Goal: Task Accomplishment & Management: Complete application form

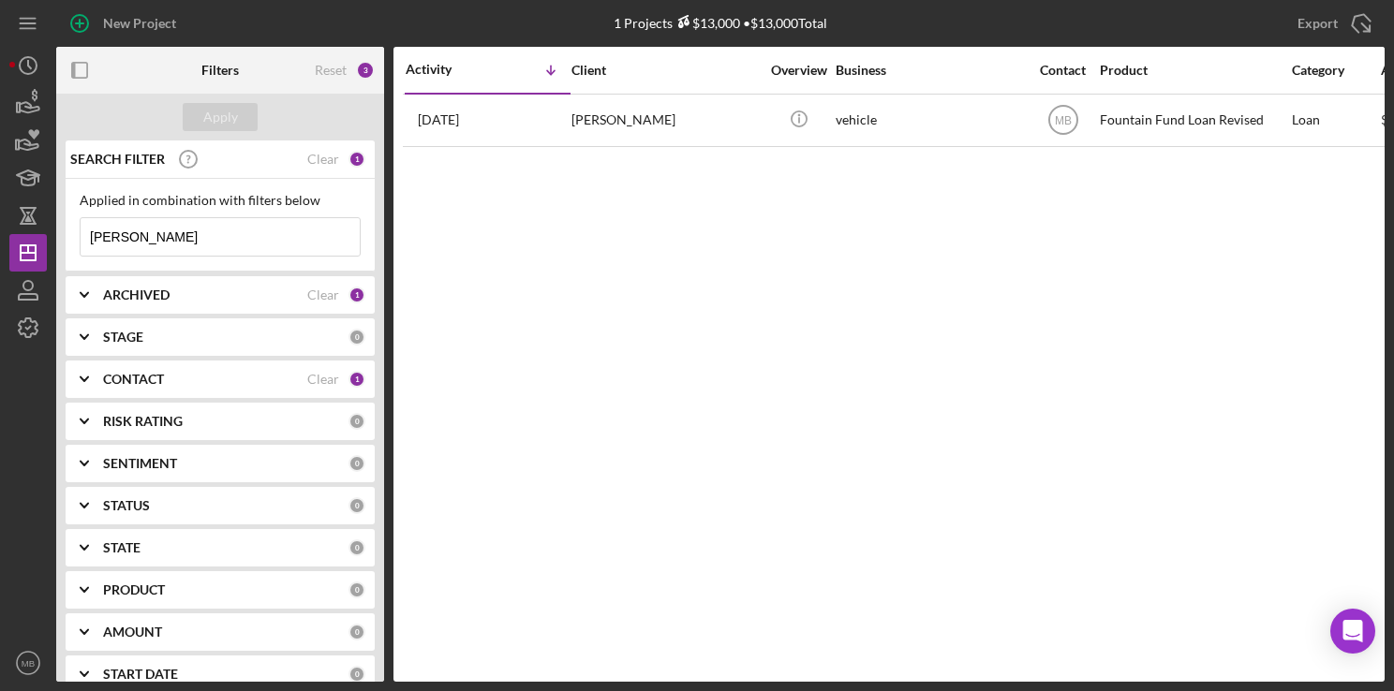
click at [296, 238] on input "sharpe" at bounding box center [220, 236] width 279 height 37
click at [79, 18] on icon "button" at bounding box center [79, 23] width 47 height 47
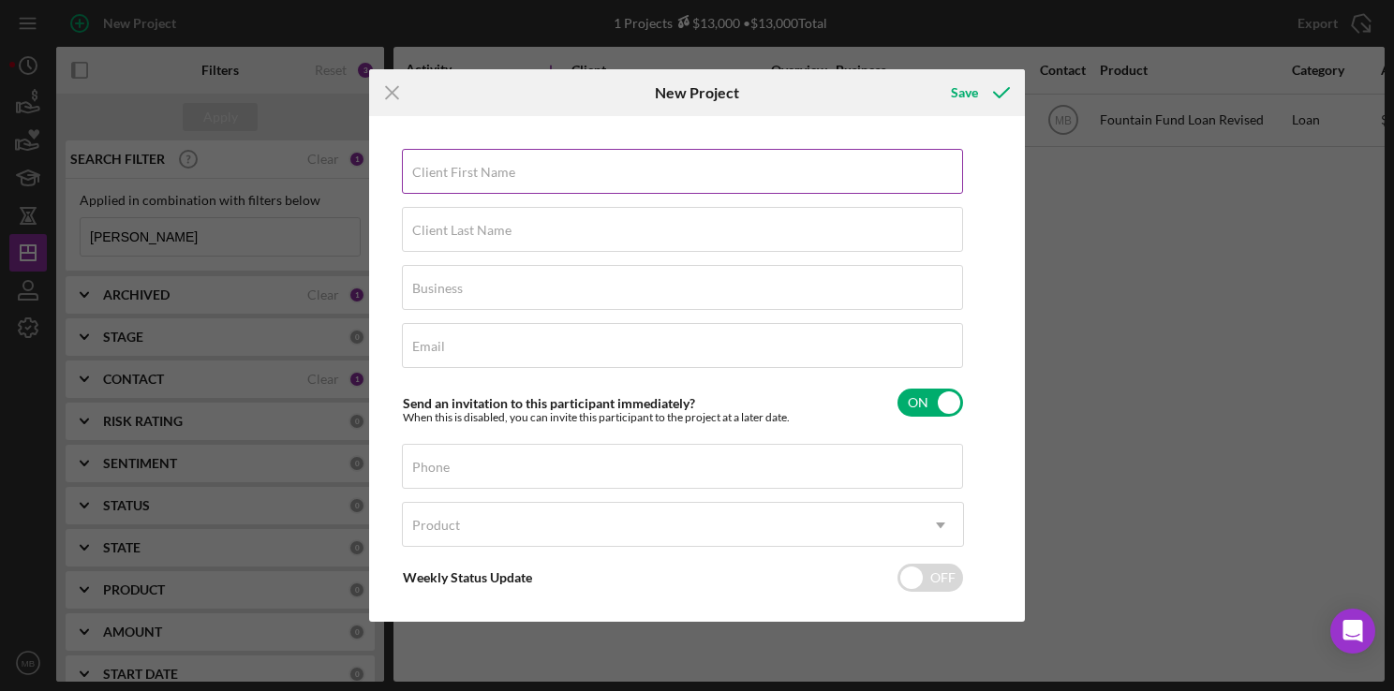
click at [489, 169] on label "Client First Name" at bounding box center [463, 172] width 103 height 15
click at [489, 169] on input "Client First Name" at bounding box center [682, 171] width 561 height 45
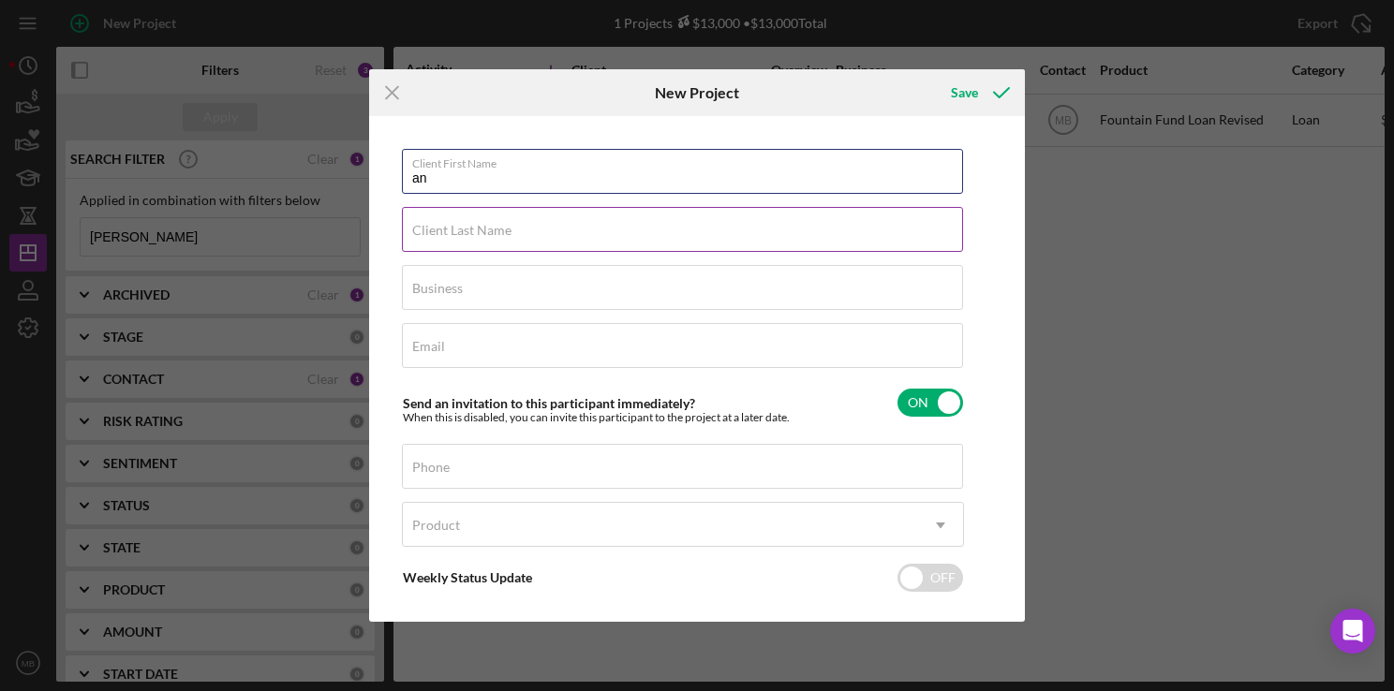
type input "a"
type input "[PERSON_NAME]"
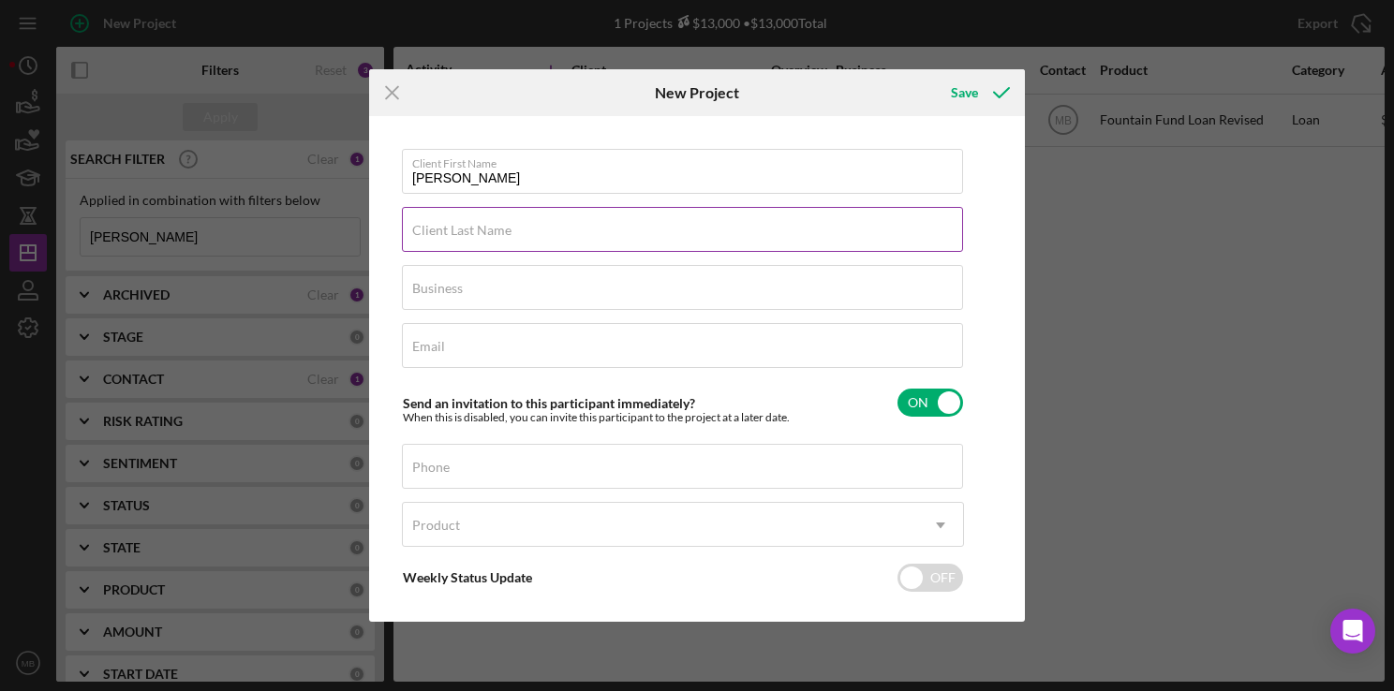
click at [696, 238] on input "Client Last Name" at bounding box center [682, 229] width 561 height 45
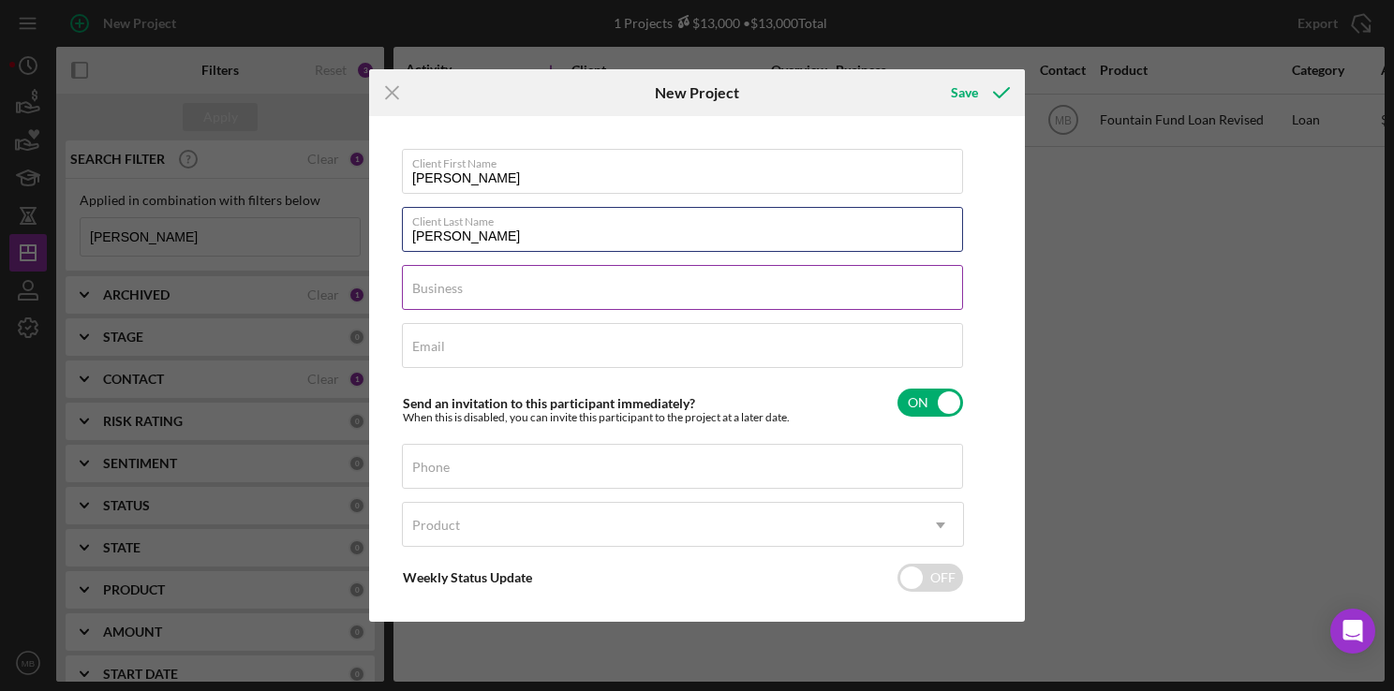
type input "Johnson"
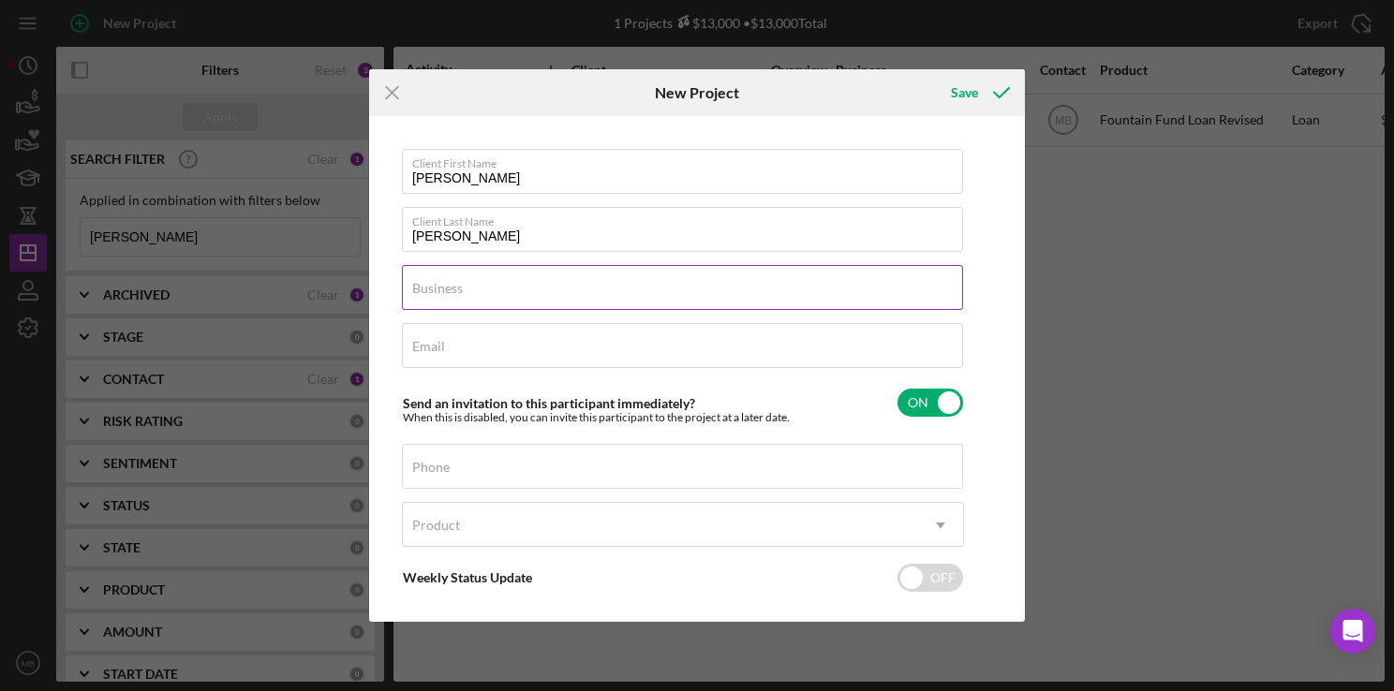
click at [748, 299] on input "Business" at bounding box center [682, 287] width 561 height 45
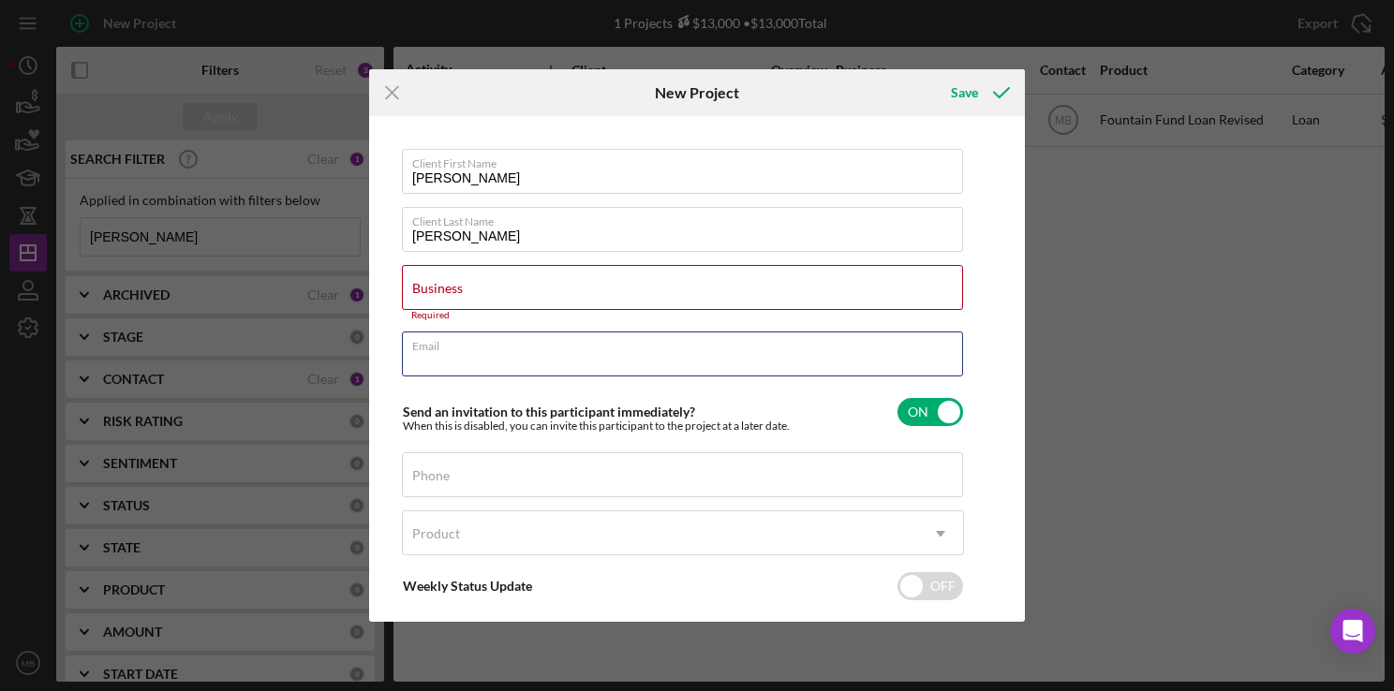
drag, startPoint x: 748, startPoint y: 299, endPoint x: 791, endPoint y: 324, distance: 49.2
click at [791, 324] on div "Client First Name Anthony Client Last Name Johnson Business Required Email Requ…" at bounding box center [683, 416] width 562 height 534
click at [697, 289] on div "Business Required" at bounding box center [683, 293] width 562 height 56
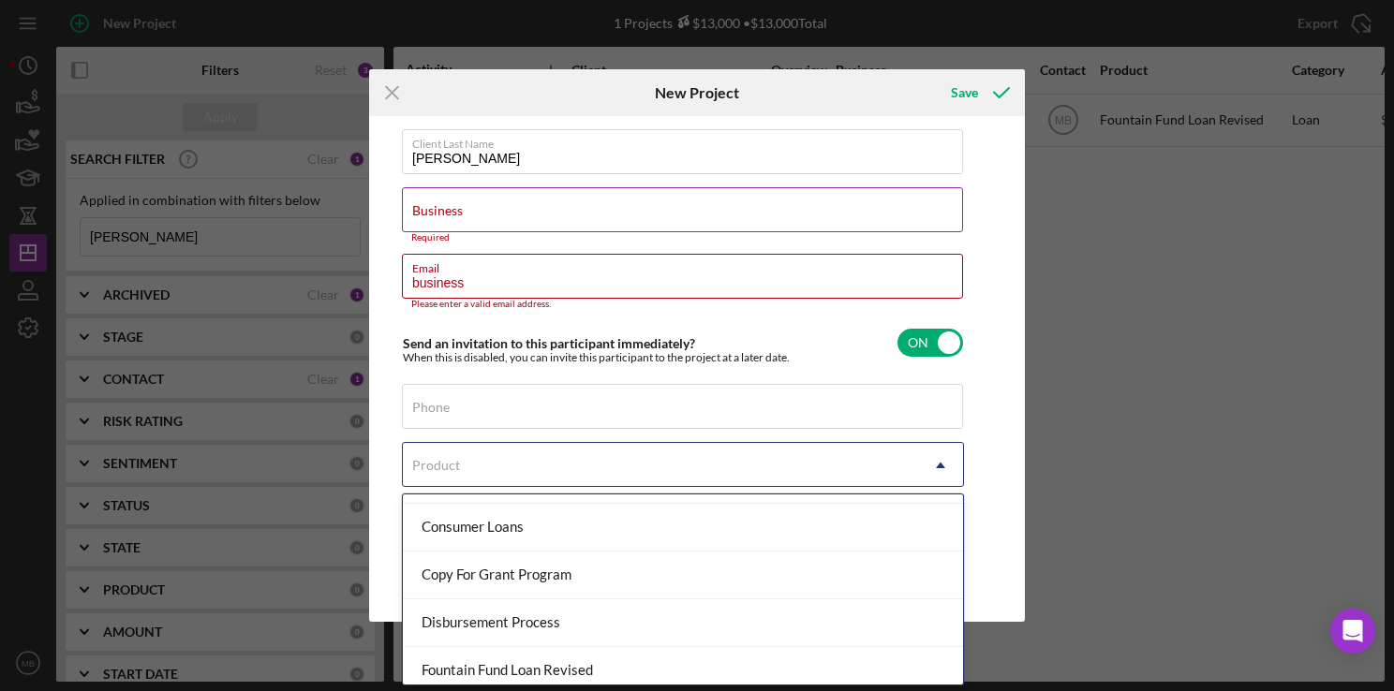
scroll to position [189, 0]
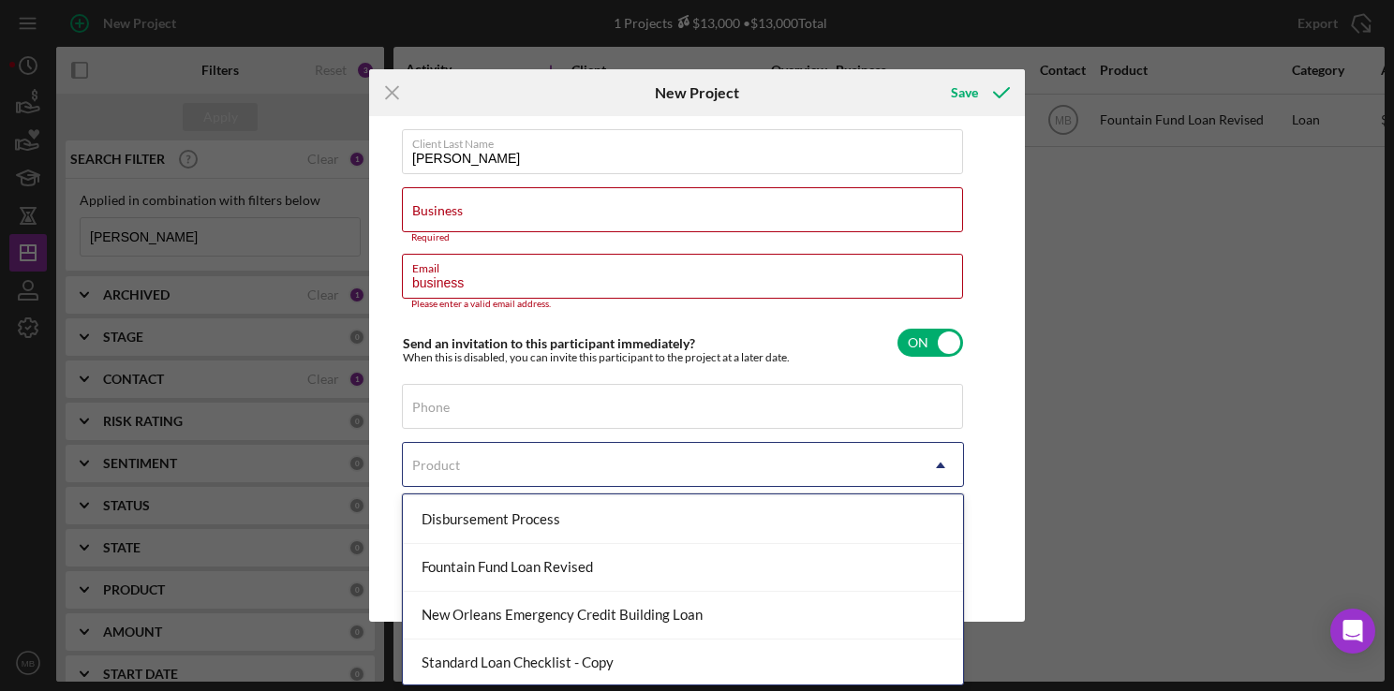
click at [630, 573] on div "Fountain Fund Loan Revised" at bounding box center [683, 568] width 560 height 48
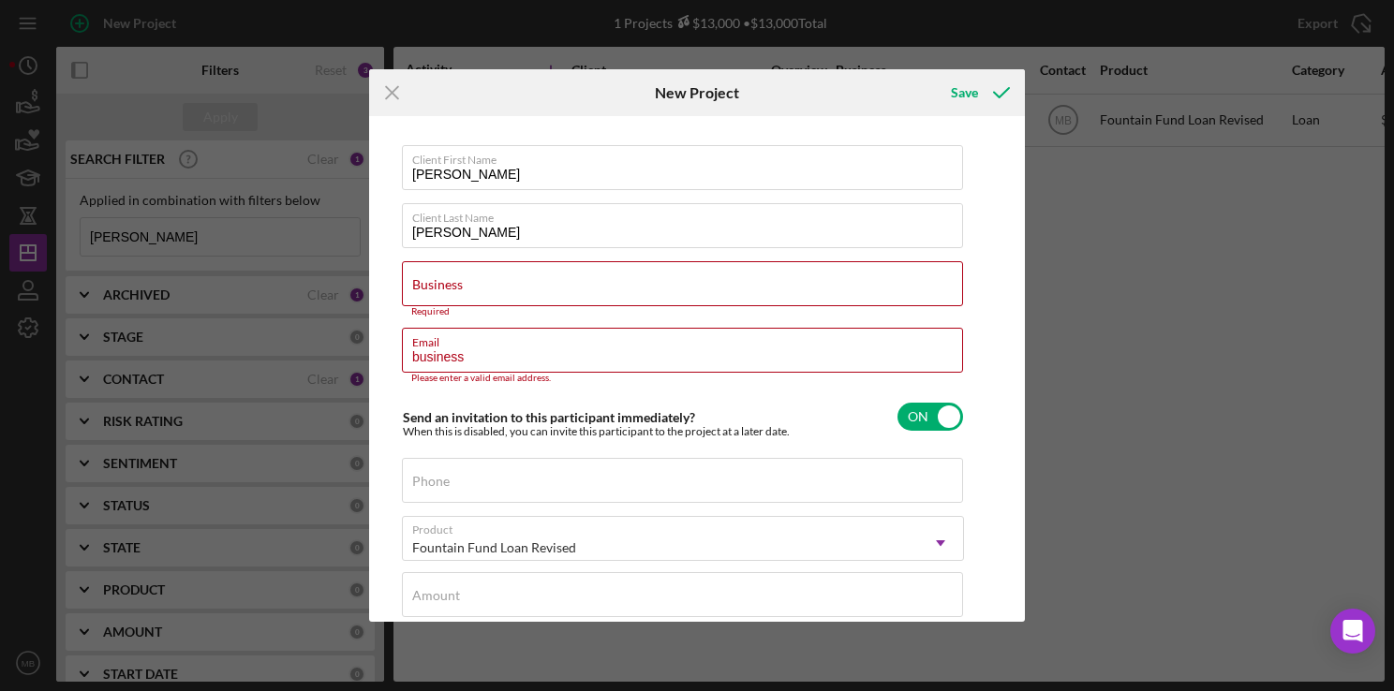
scroll to position [0, 0]
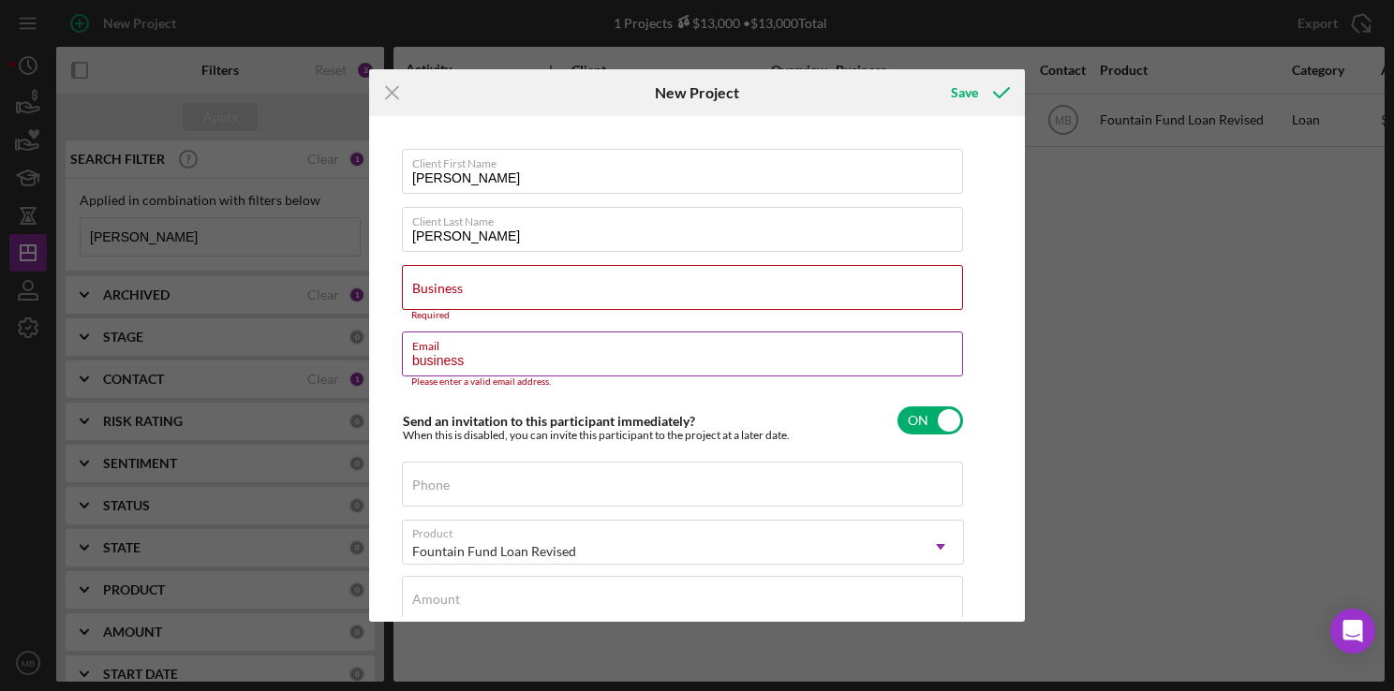
click at [676, 357] on input "business" at bounding box center [682, 354] width 561 height 45
type input "b"
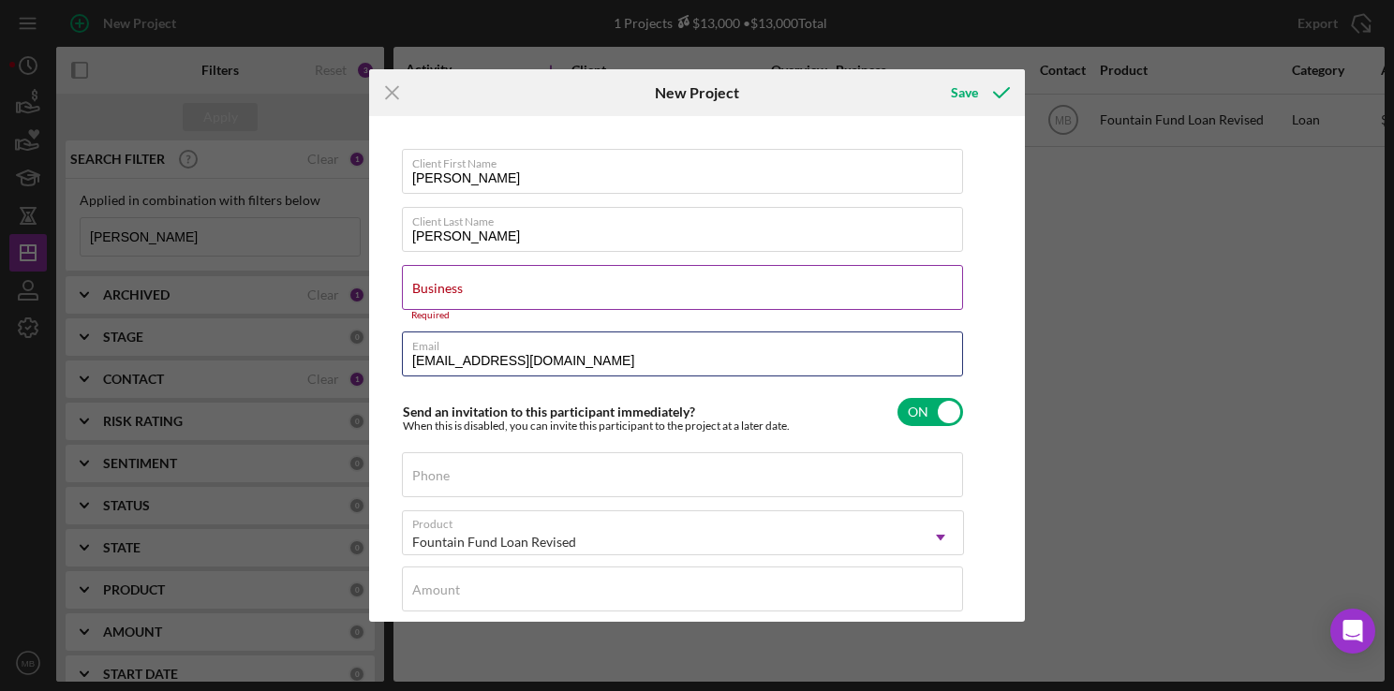
type input "anthonyjohnsond223@gmail.com"
click at [663, 300] on input "Business" at bounding box center [682, 287] width 561 height 45
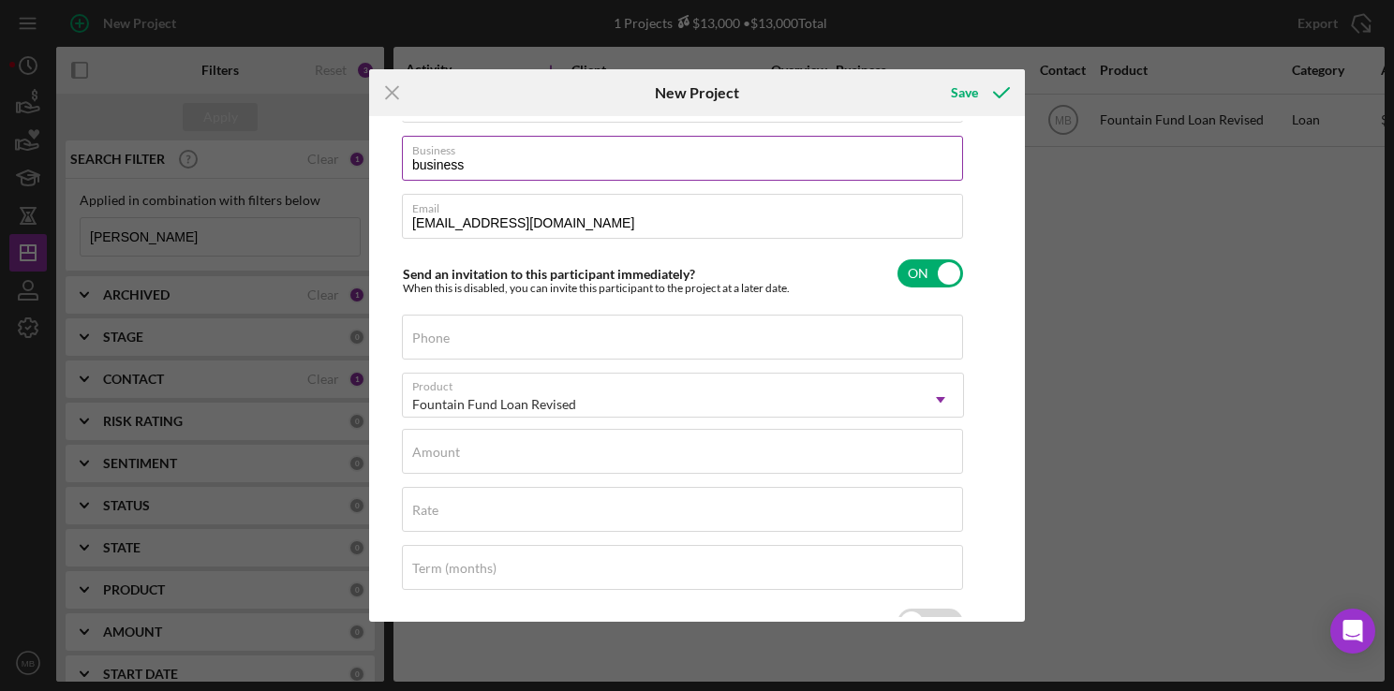
scroll to position [135, 0]
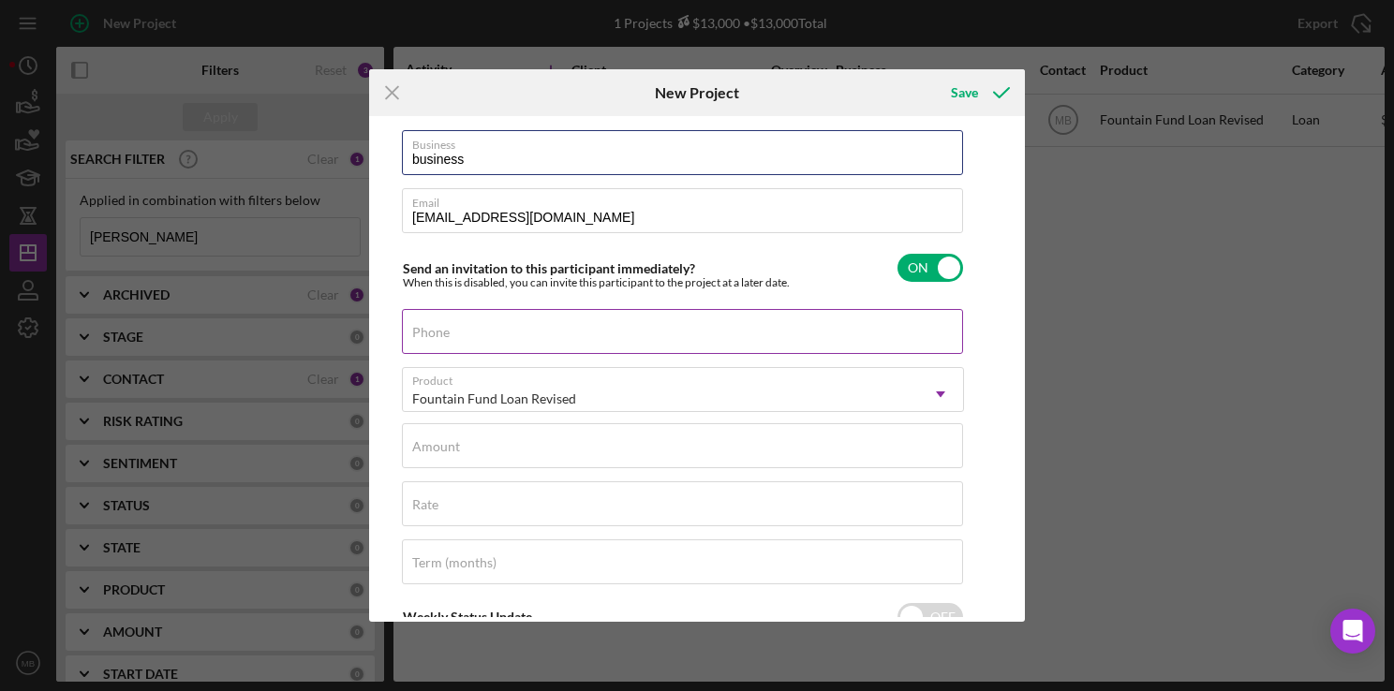
type input "business"
click at [830, 339] on div "Phone" at bounding box center [683, 332] width 562 height 47
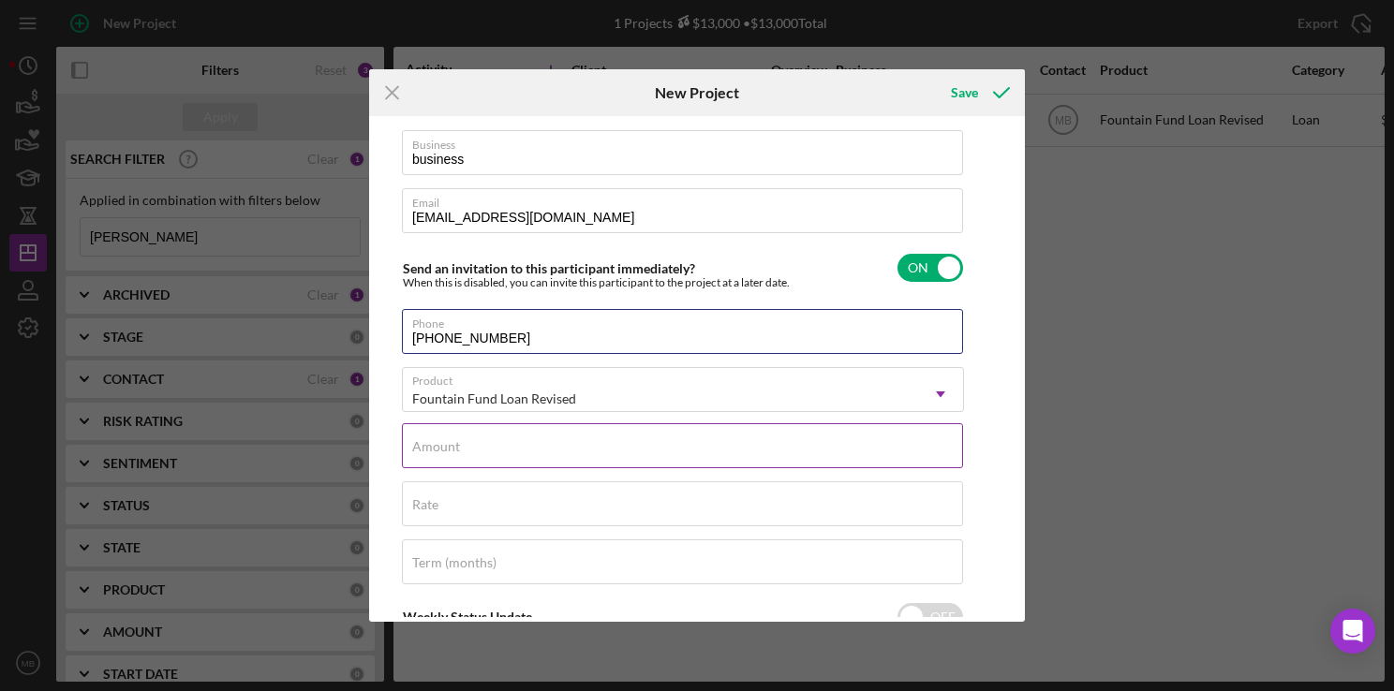
type input "(215) 287-8678"
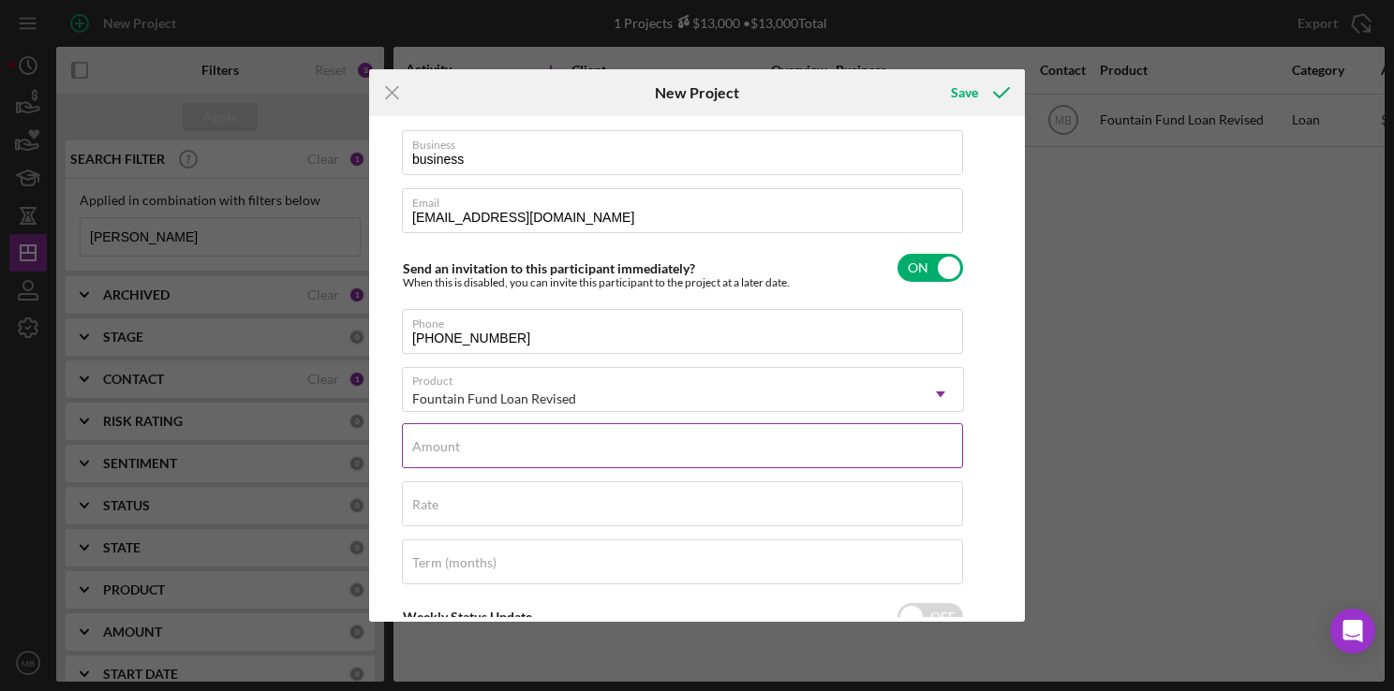
click at [703, 448] on div "Amount" at bounding box center [683, 446] width 562 height 47
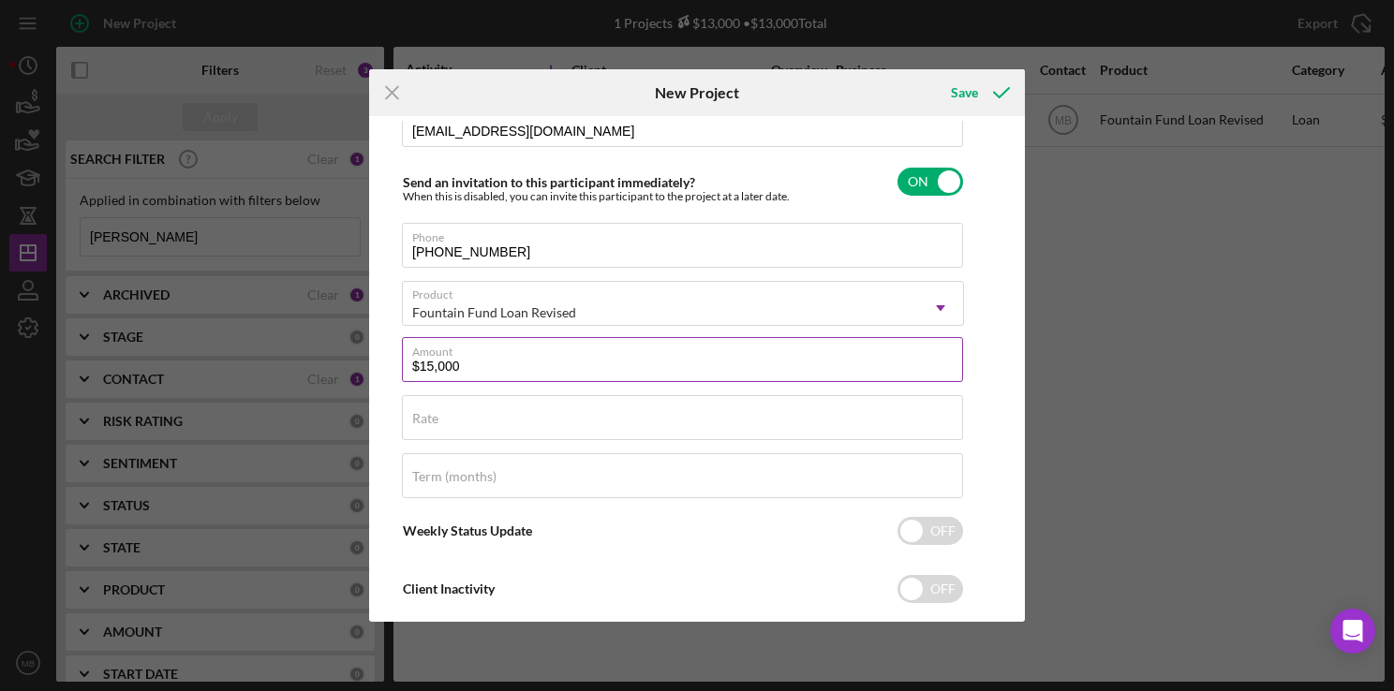
scroll to position [248, 0]
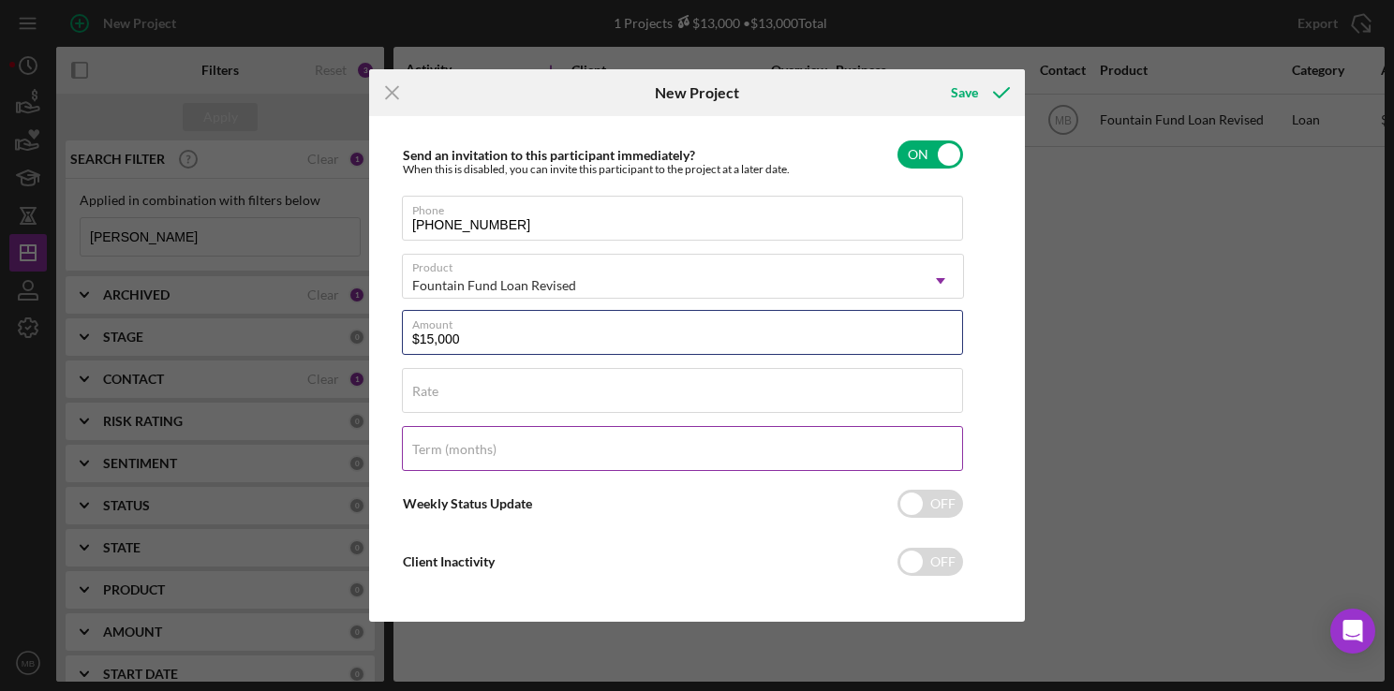
type input "$15,000"
click at [705, 454] on div "Term (months)" at bounding box center [683, 449] width 562 height 47
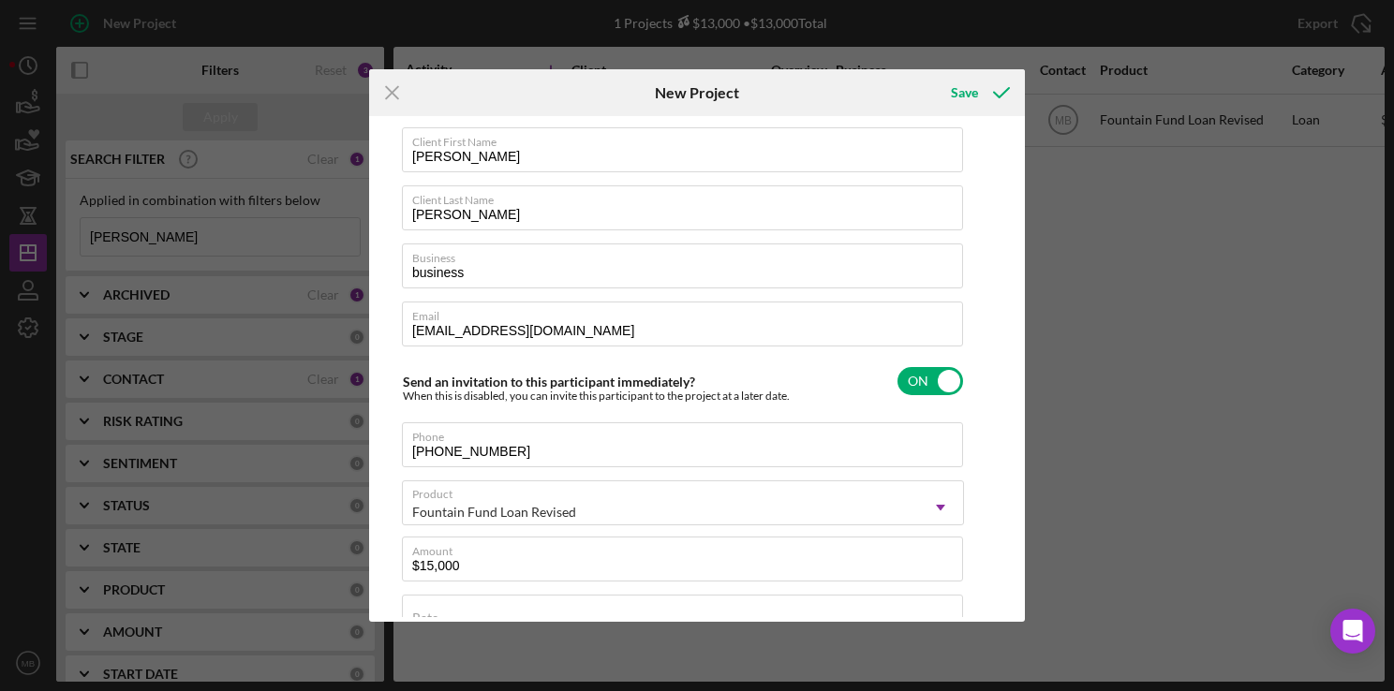
scroll to position [0, 0]
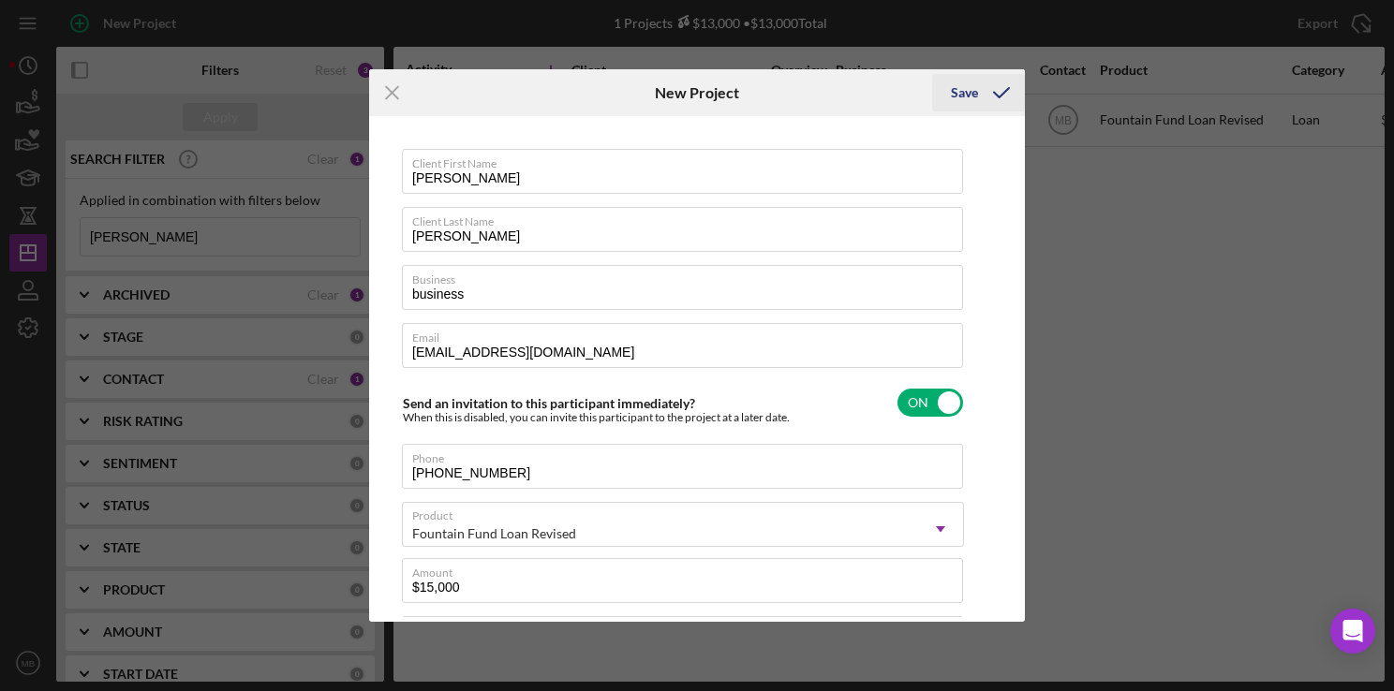
type input "36"
click at [971, 101] on div "Save" at bounding box center [964, 92] width 27 height 37
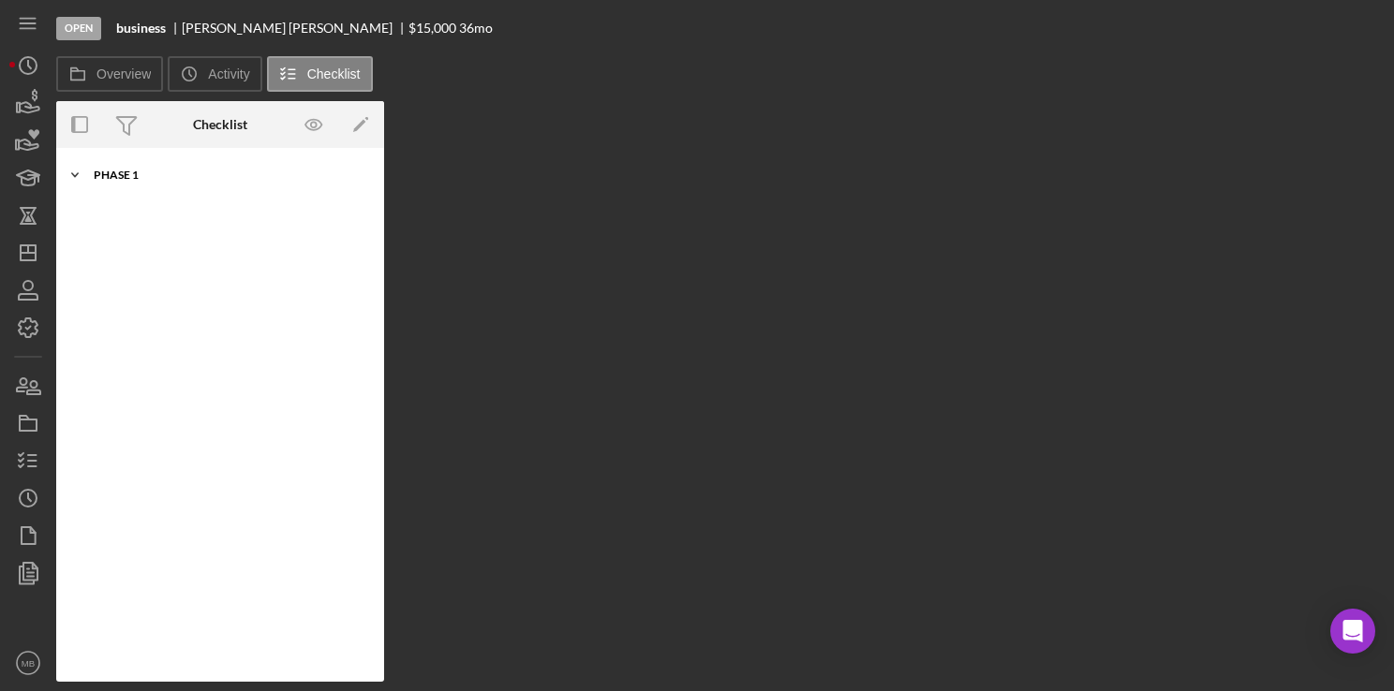
click at [119, 178] on div "Phase 1" at bounding box center [227, 175] width 267 height 11
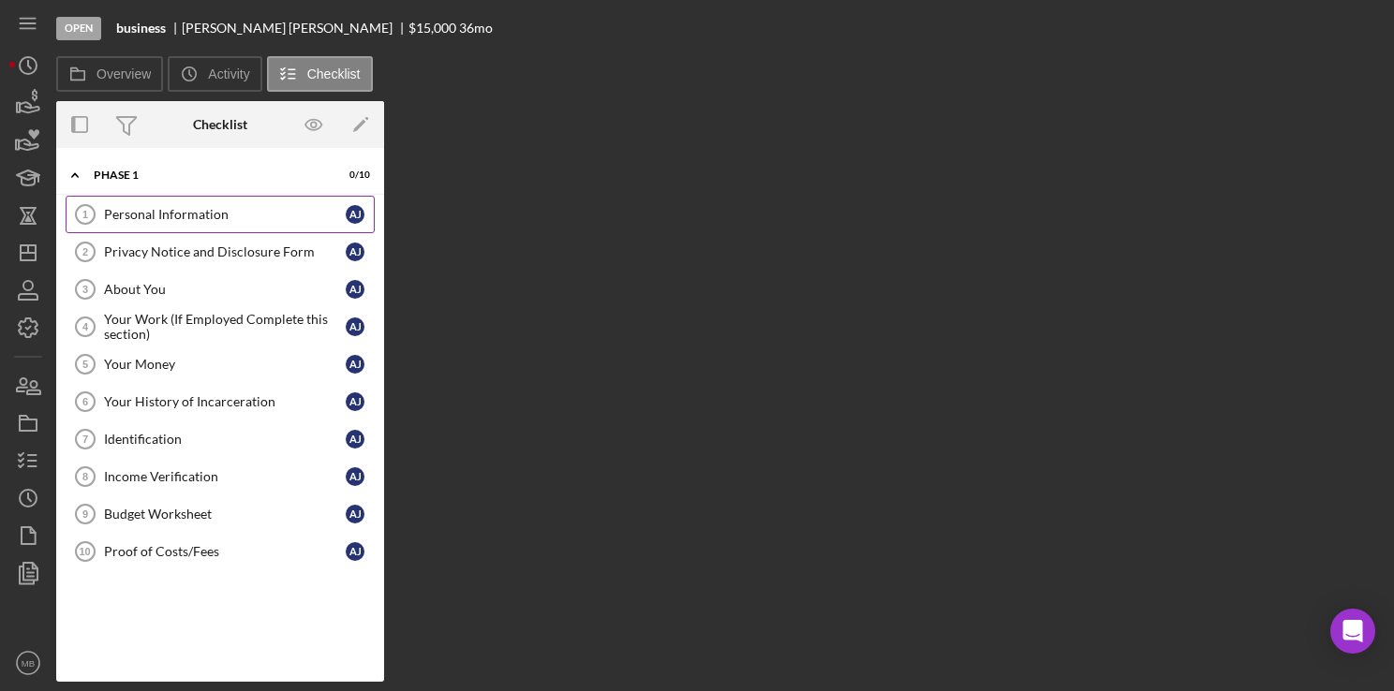
click at [131, 210] on div "Personal Information" at bounding box center [225, 214] width 242 height 15
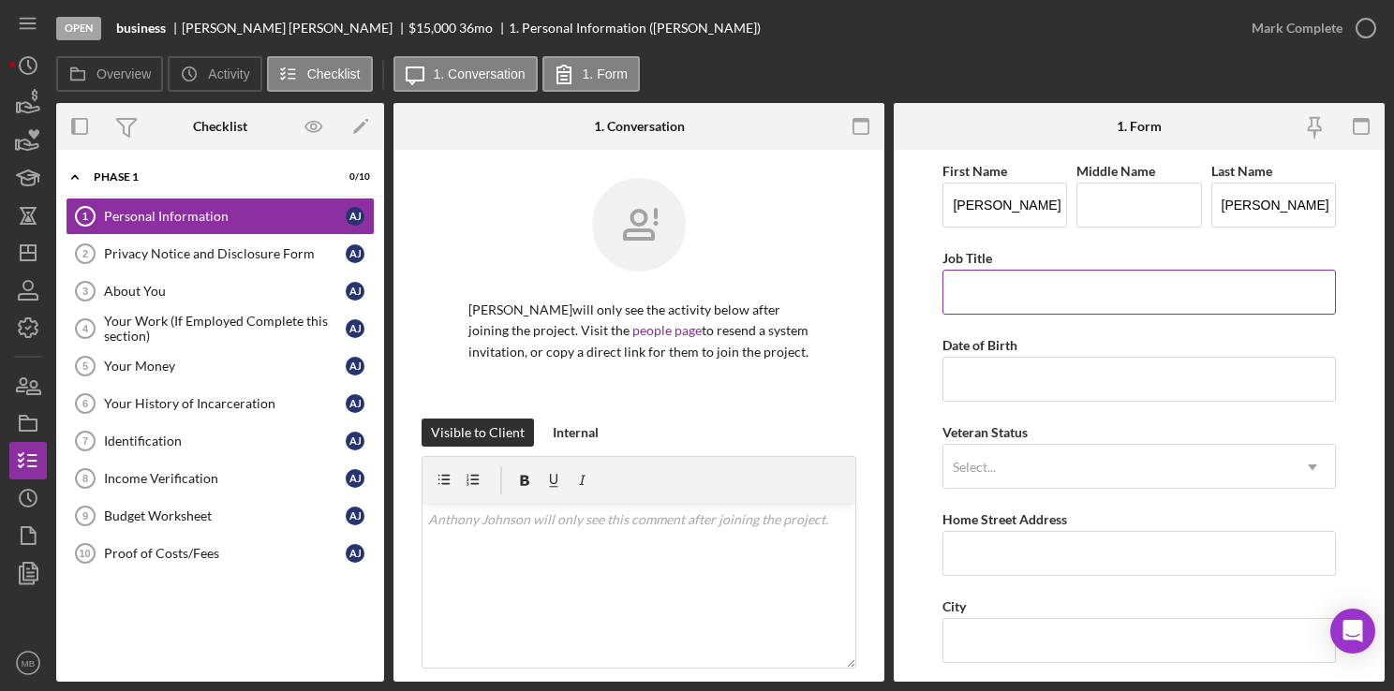
click at [1153, 290] on input "Job Title" at bounding box center [1138, 292] width 393 height 45
type input "Carpenter"
click at [957, 382] on input "Date of Birth" at bounding box center [1138, 379] width 393 height 45
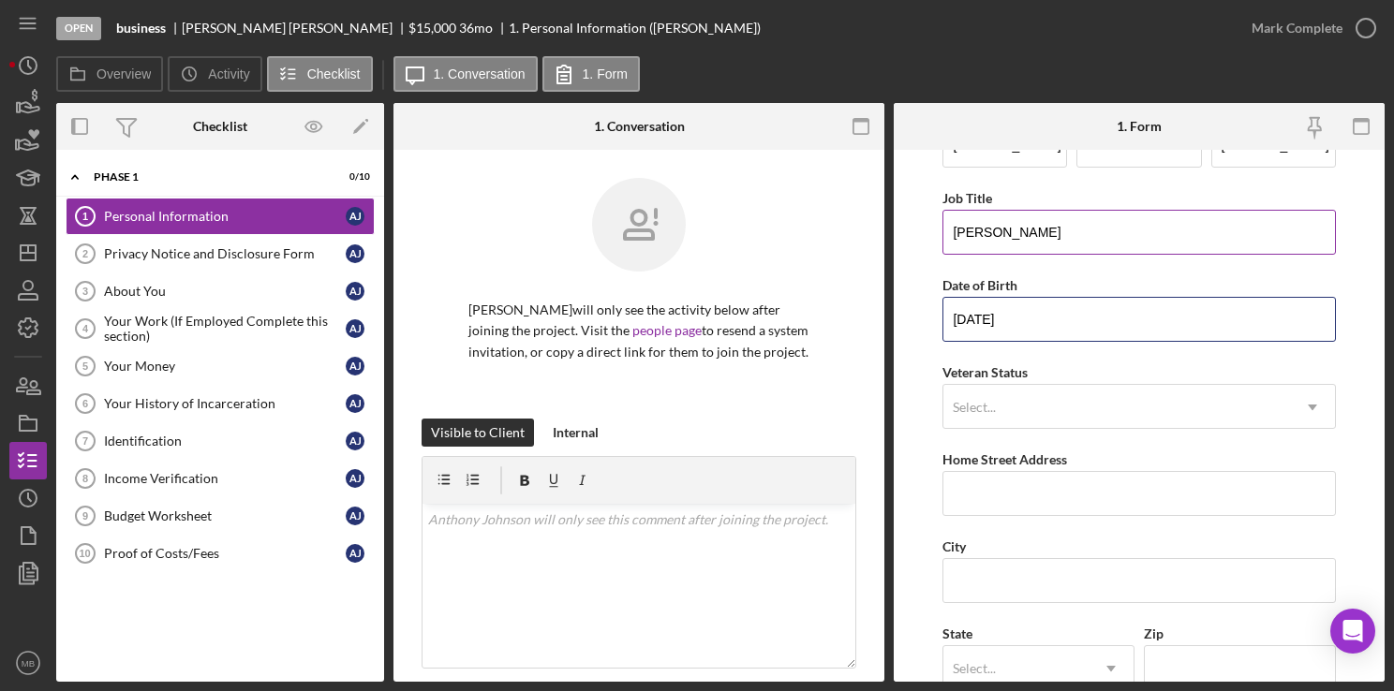
type input "11/24/1980"
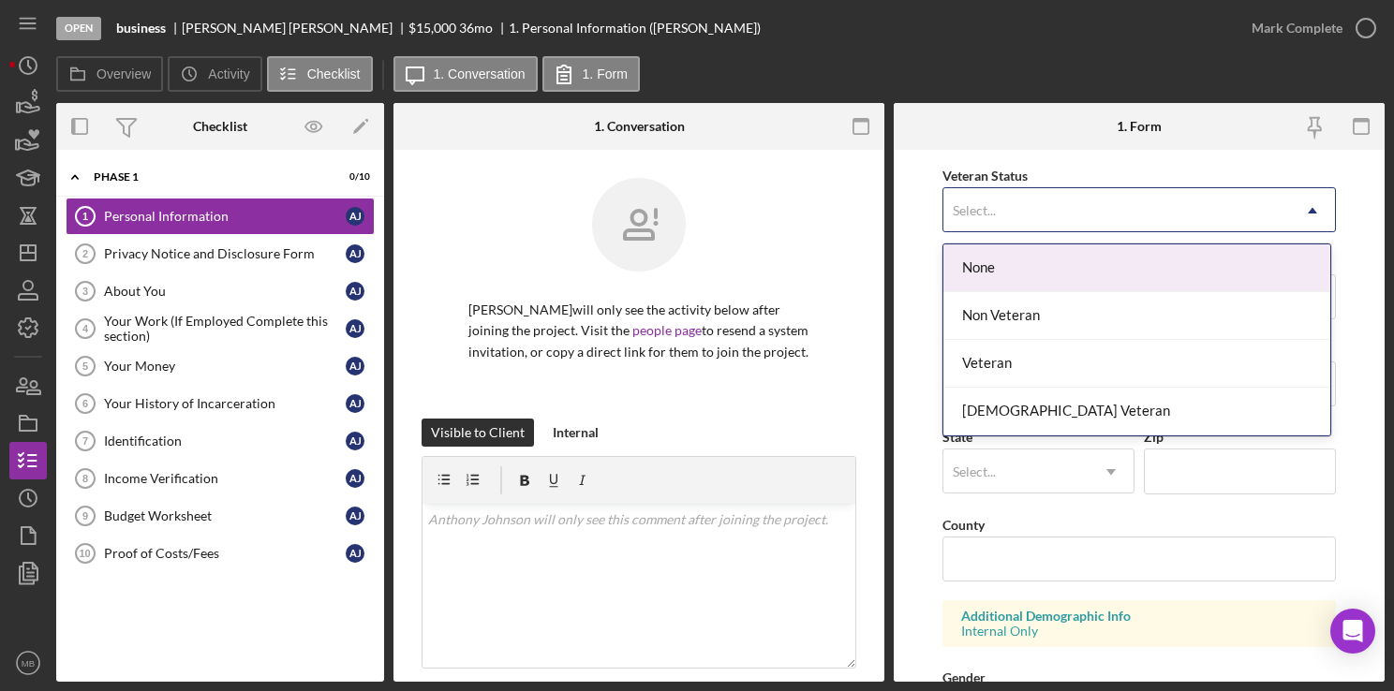
scroll to position [267, 0]
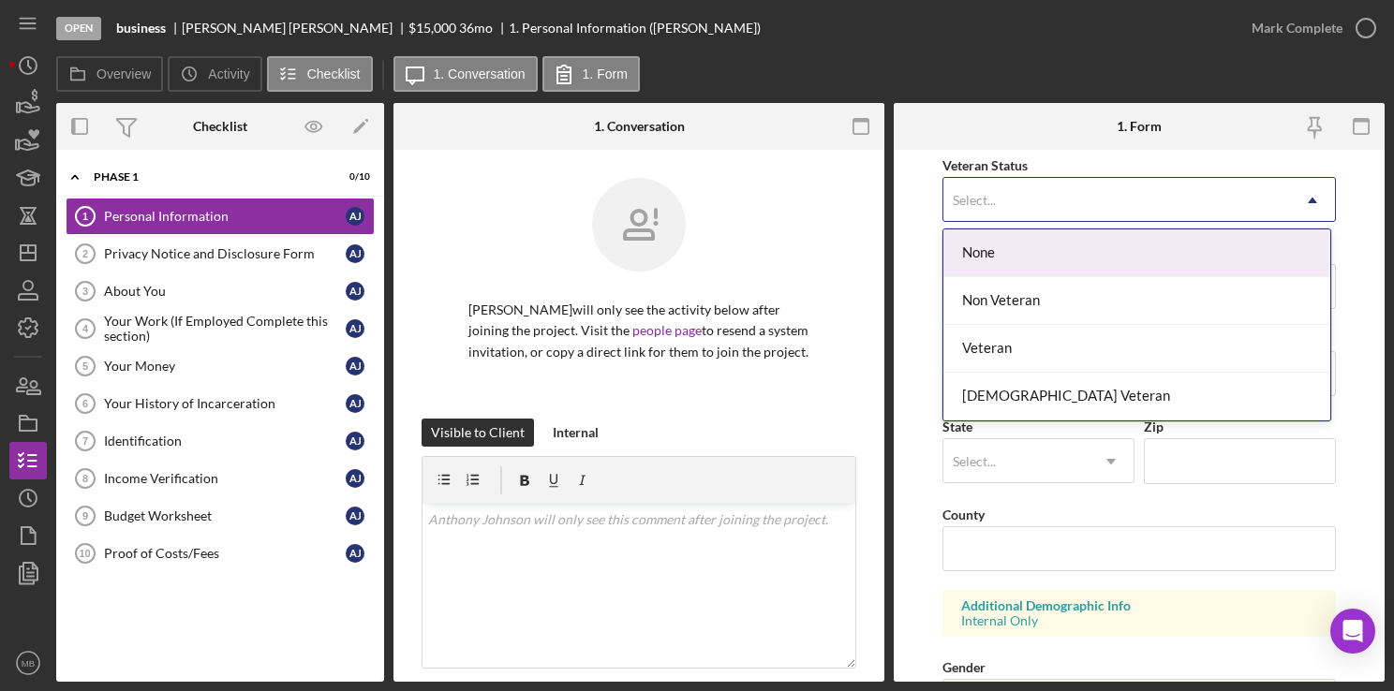
click at [911, 478] on form "First Name Anthony Middle Name Last Name Johnson Job Title Carpenter Date of Bi…" at bounding box center [1139, 416] width 491 height 532
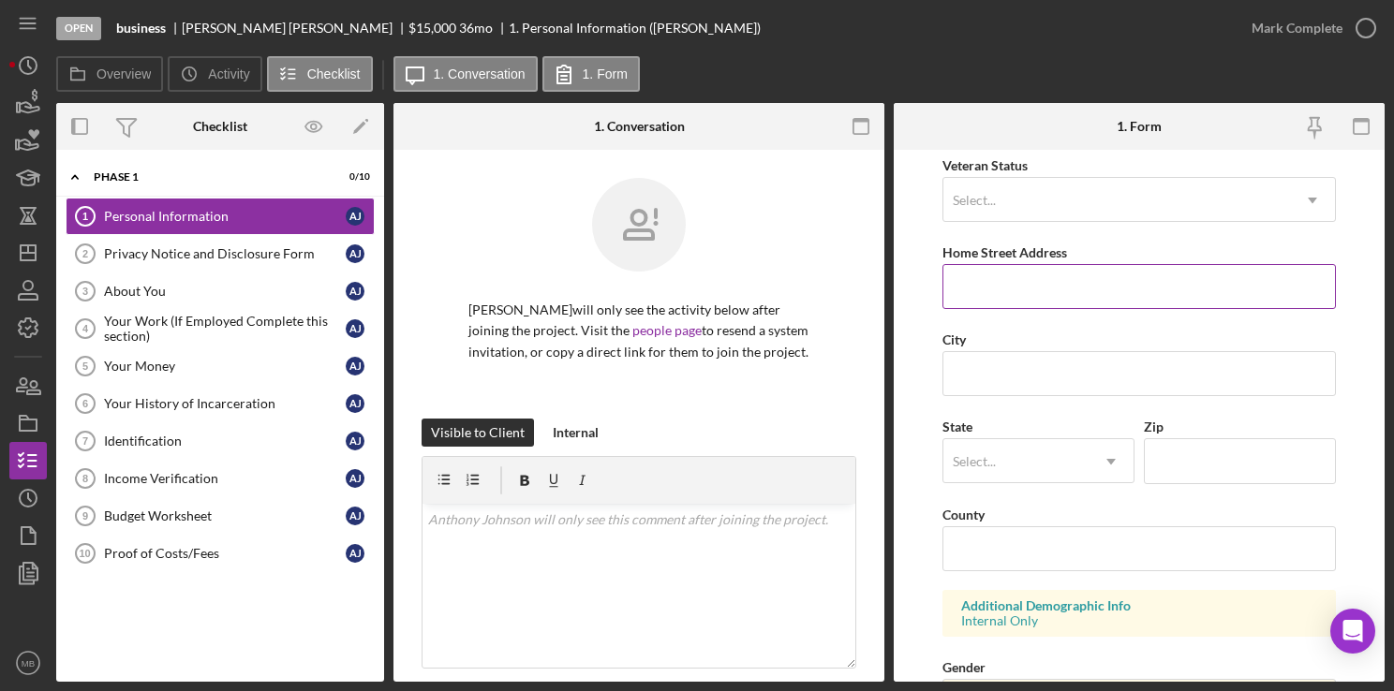
click at [1075, 289] on input "Home Street Address" at bounding box center [1138, 286] width 393 height 45
type input "2516 N. Jefferson St\reet"
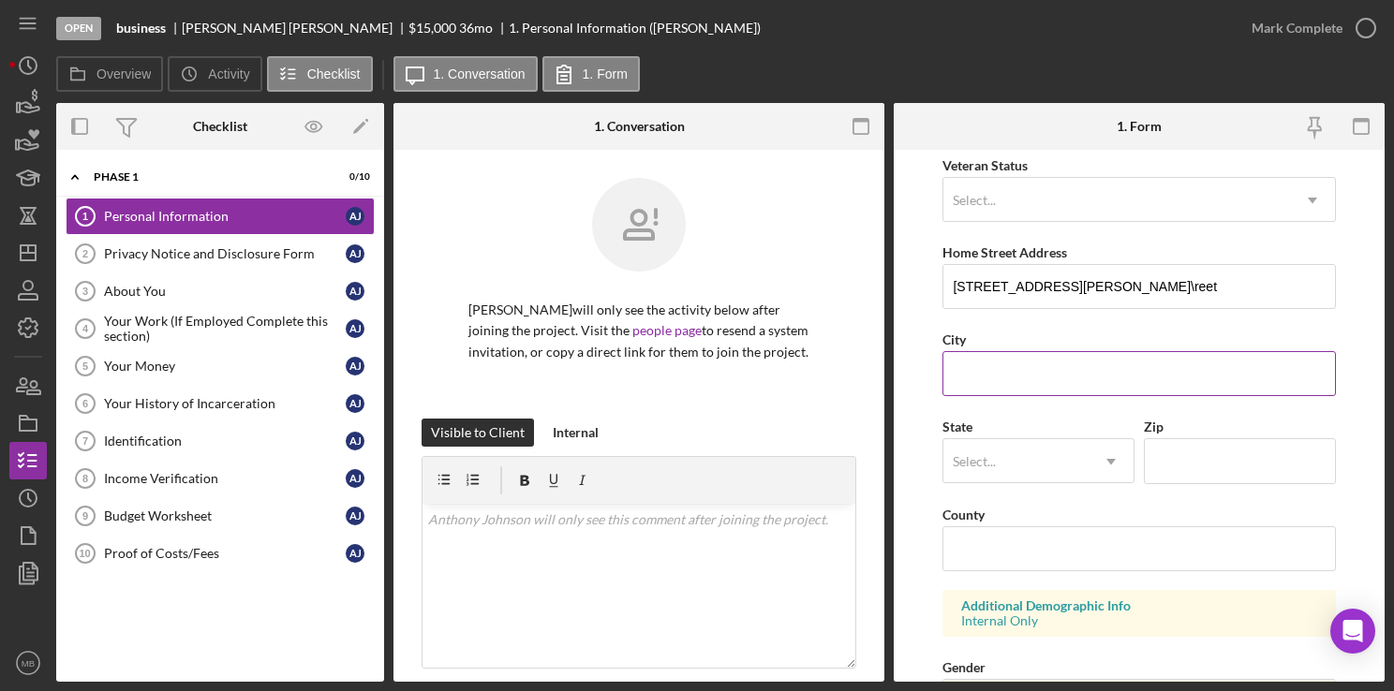
click at [1060, 376] on input "City" at bounding box center [1138, 373] width 393 height 45
type input "w"
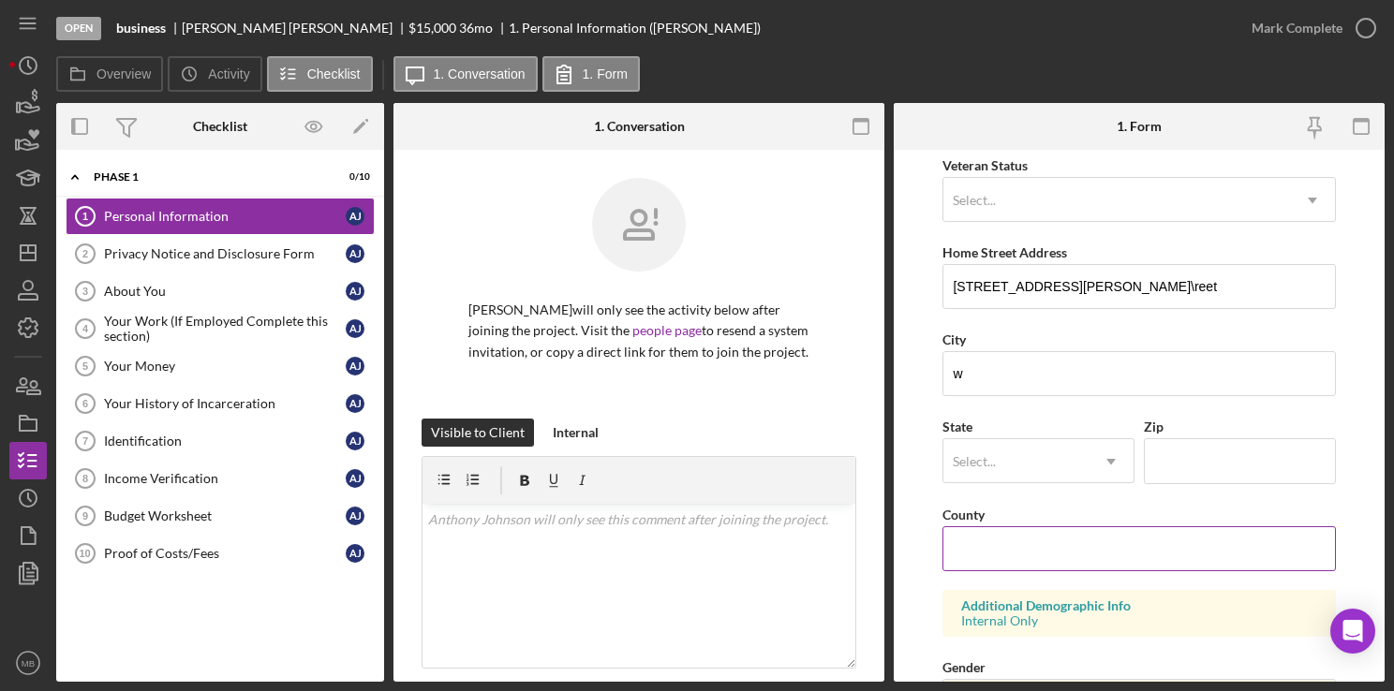
click at [1270, 510] on div "County" at bounding box center [1138, 514] width 393 height 23
click at [1246, 464] on input "Zip" at bounding box center [1240, 460] width 192 height 45
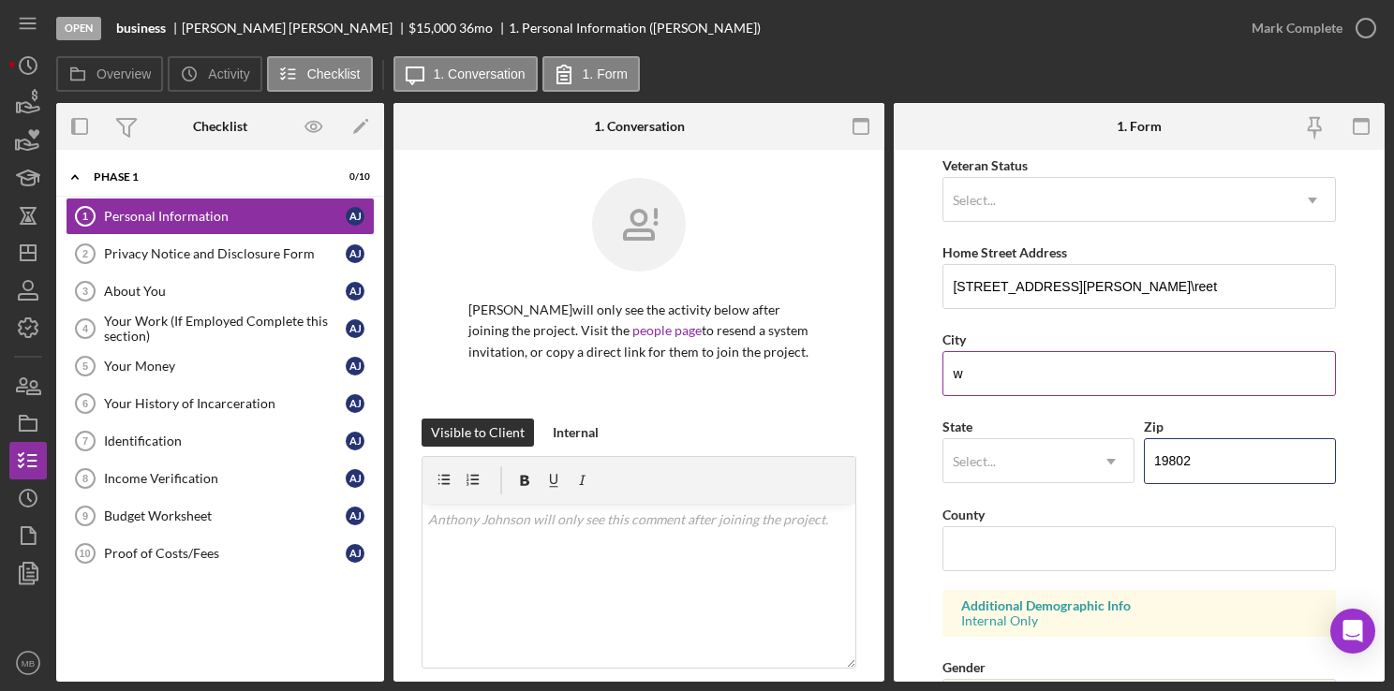
type input "19802"
click at [1074, 377] on input "w" at bounding box center [1138, 373] width 393 height 45
type input "Wilmington"
type input "DE"
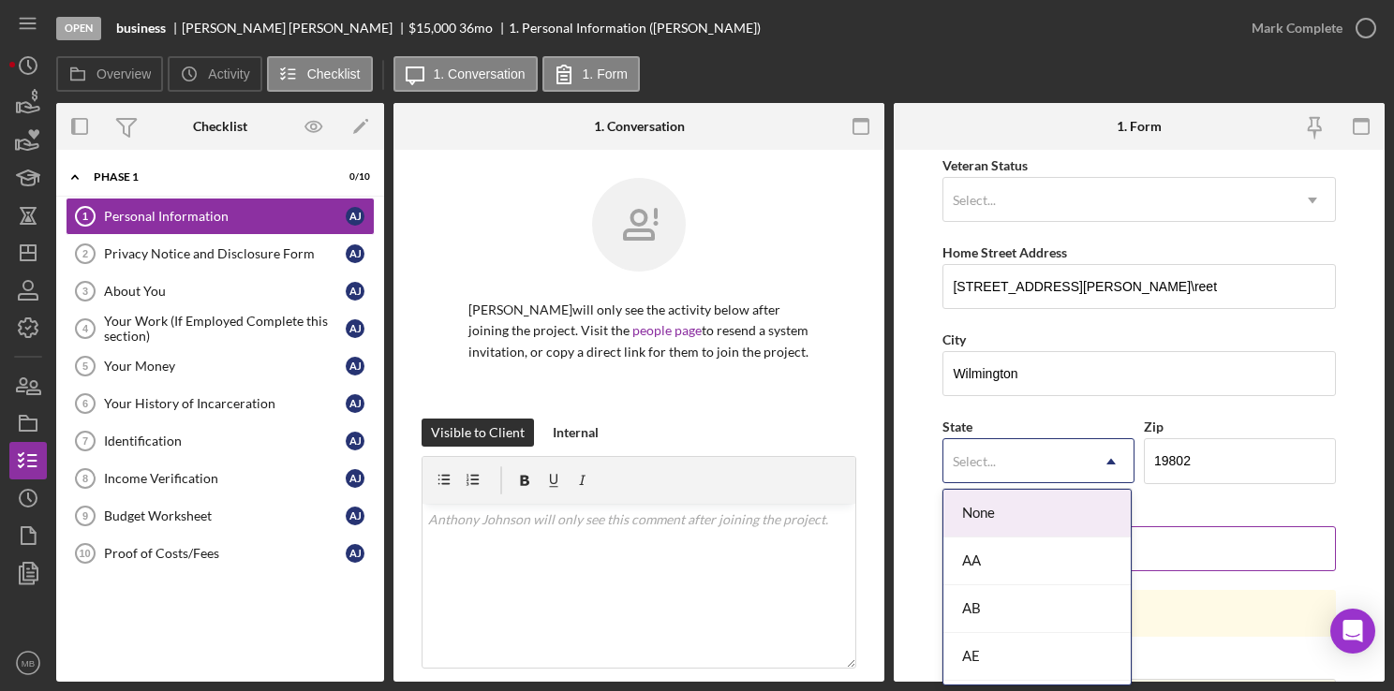
click at [1219, 508] on div "County" at bounding box center [1138, 514] width 393 height 23
type input "De"
click at [1012, 520] on div "DE" at bounding box center [1036, 514] width 187 height 48
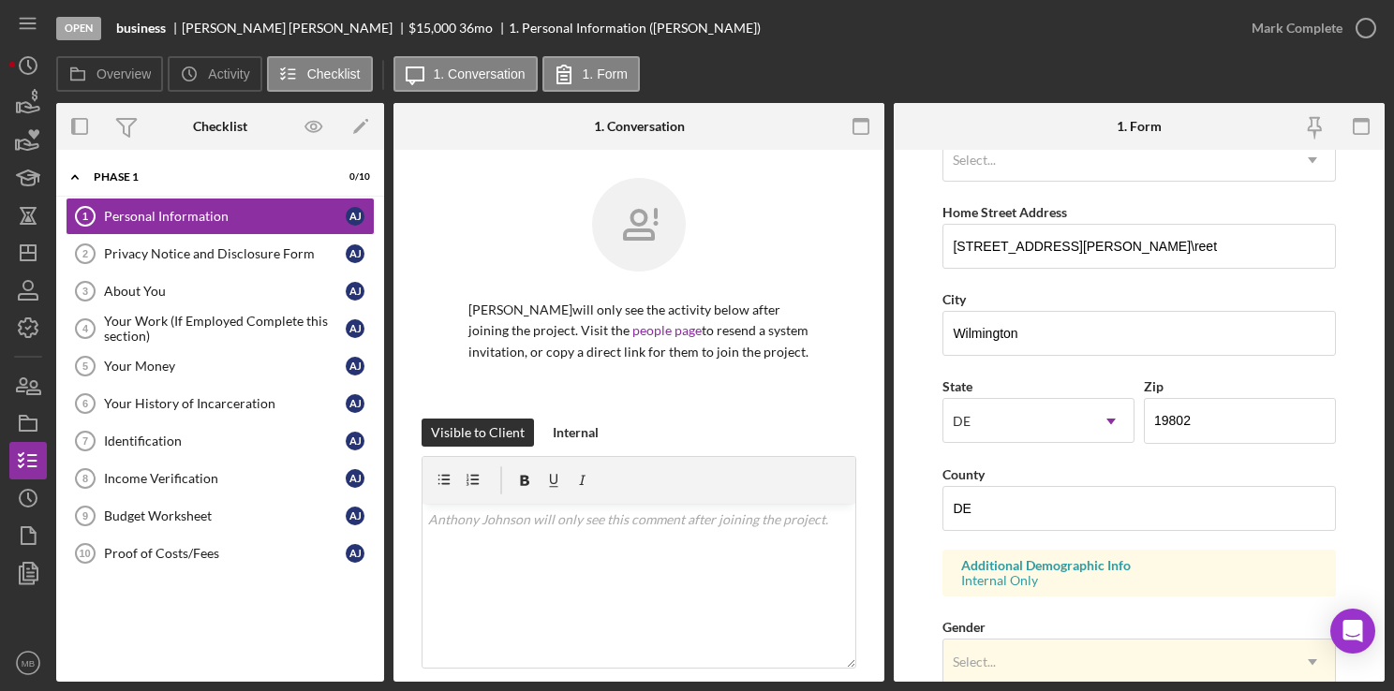
scroll to position [313, 0]
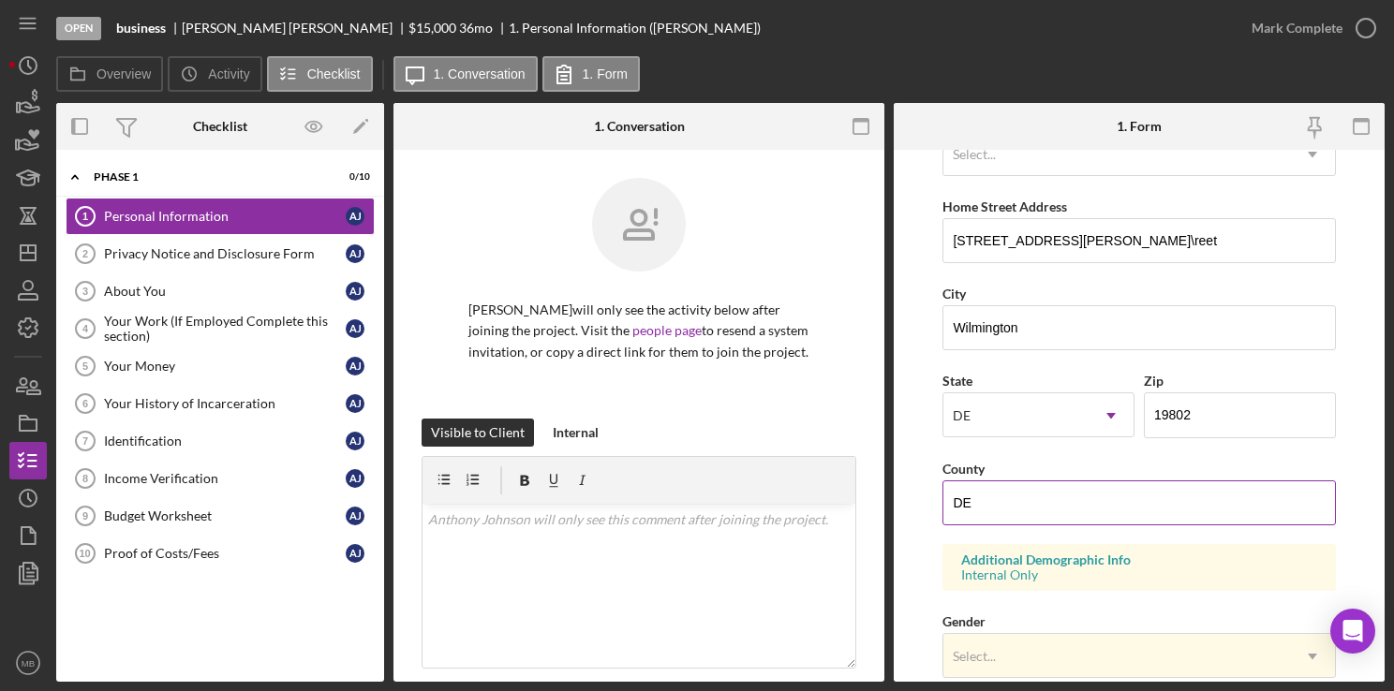
click at [1117, 518] on input "DE" at bounding box center [1138, 503] width 393 height 45
type input "D"
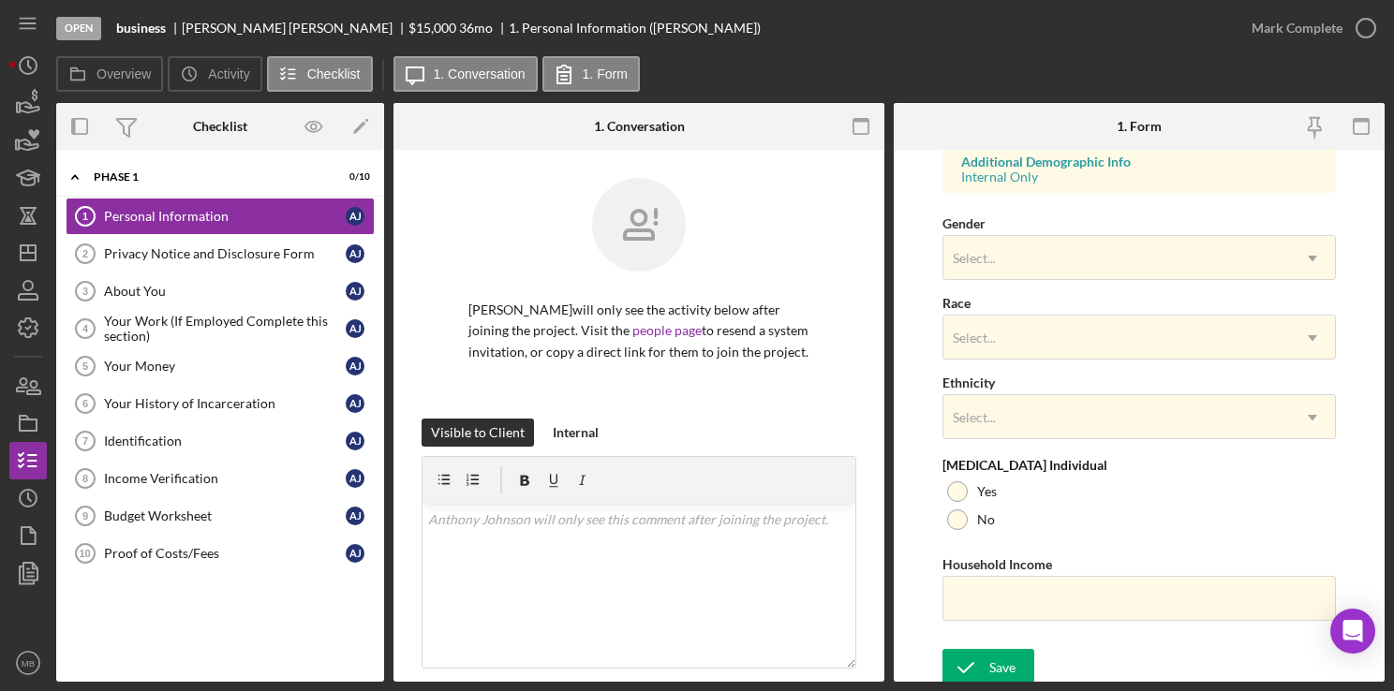
scroll to position [715, 0]
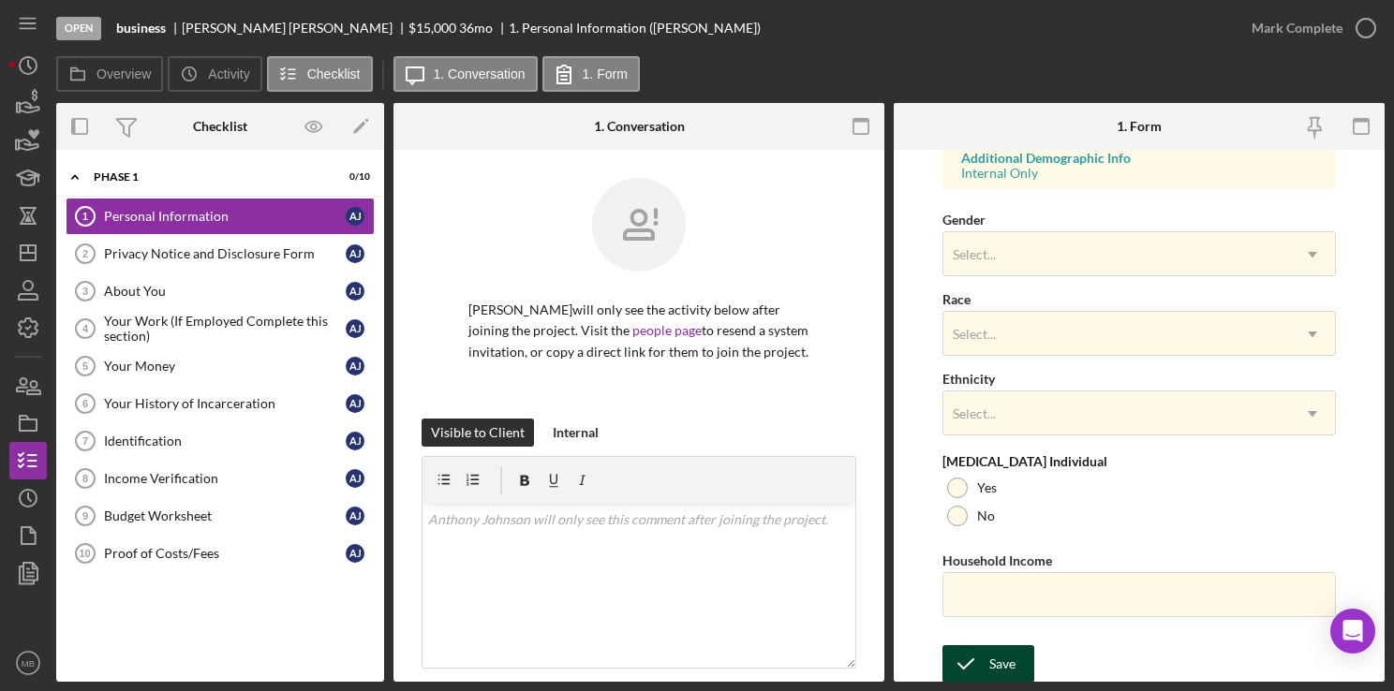
type input "New castle"
click at [995, 671] on div "Save" at bounding box center [1002, 663] width 26 height 37
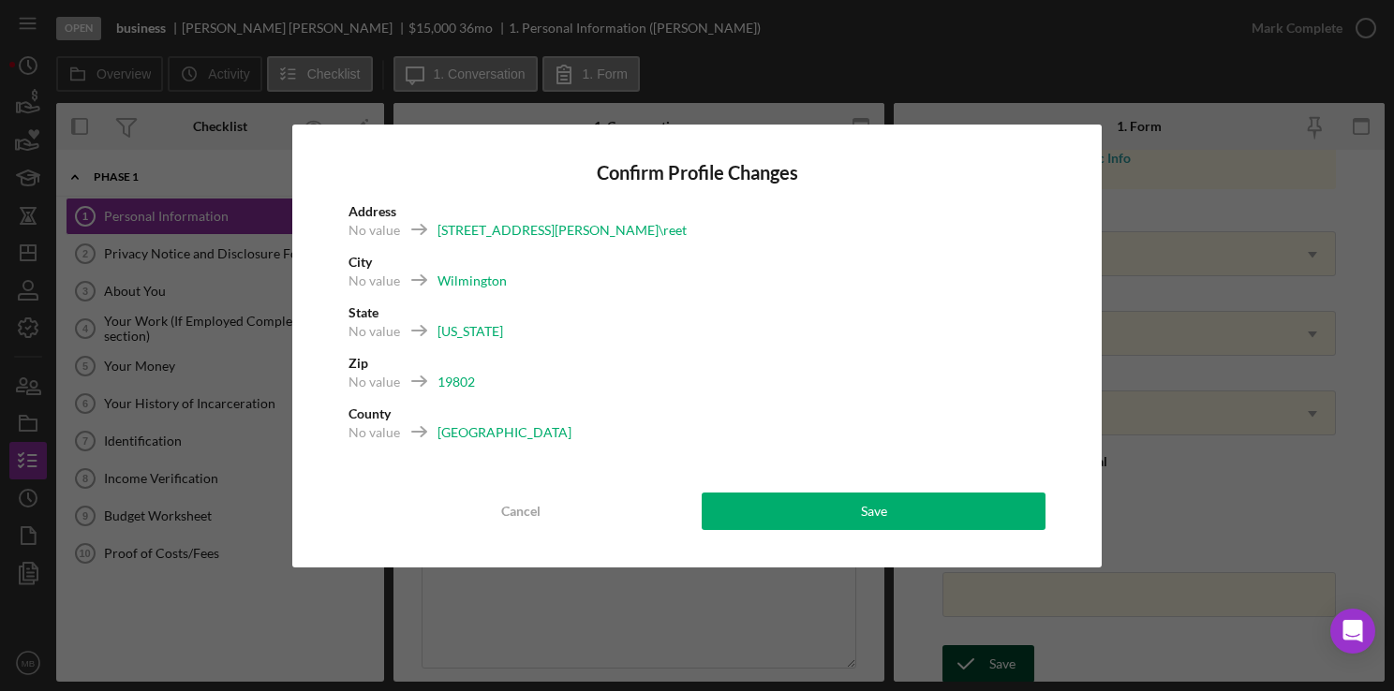
click at [929, 515] on button "Save" at bounding box center [874, 511] width 344 height 37
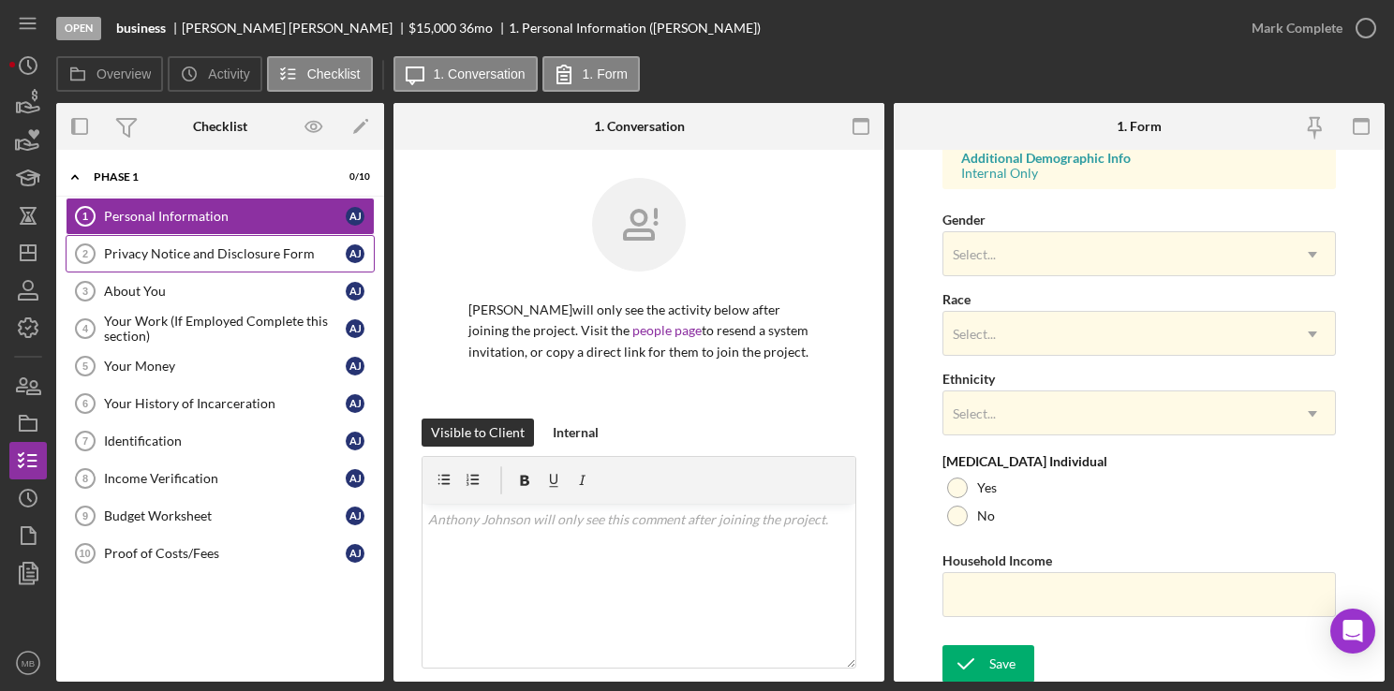
click at [240, 259] on div "Privacy Notice and Disclosure Form" at bounding box center [225, 253] width 242 height 15
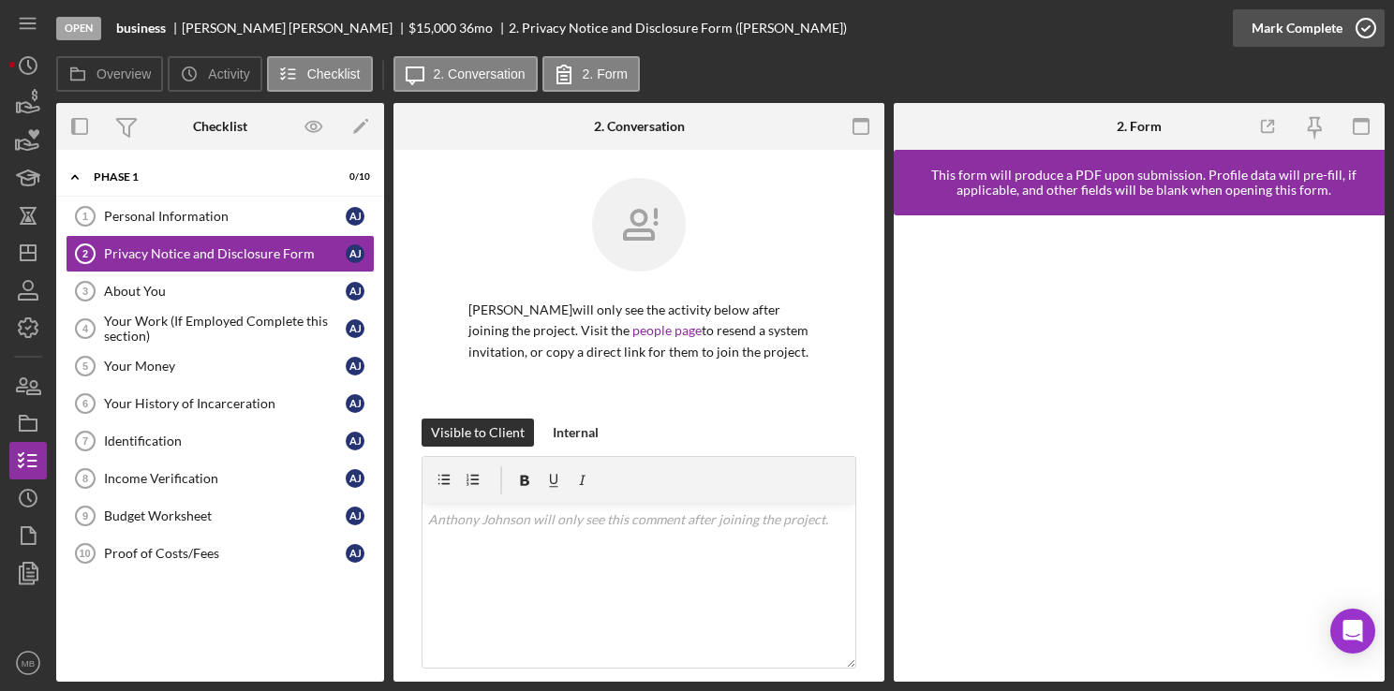
click at [1368, 34] on icon "button" at bounding box center [1365, 28] width 47 height 47
click at [123, 302] on link "About You 3 About You A J" at bounding box center [220, 291] width 309 height 37
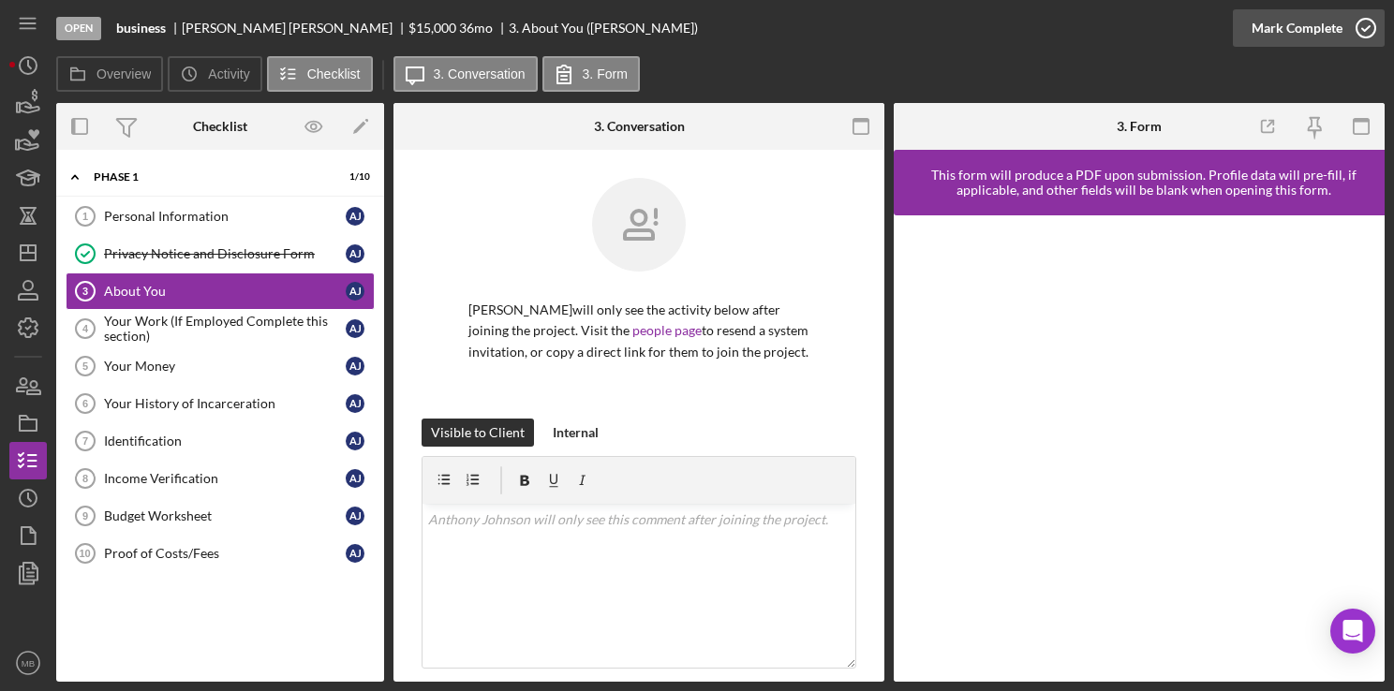
click at [1371, 30] on icon "button" at bounding box center [1365, 28] width 47 height 47
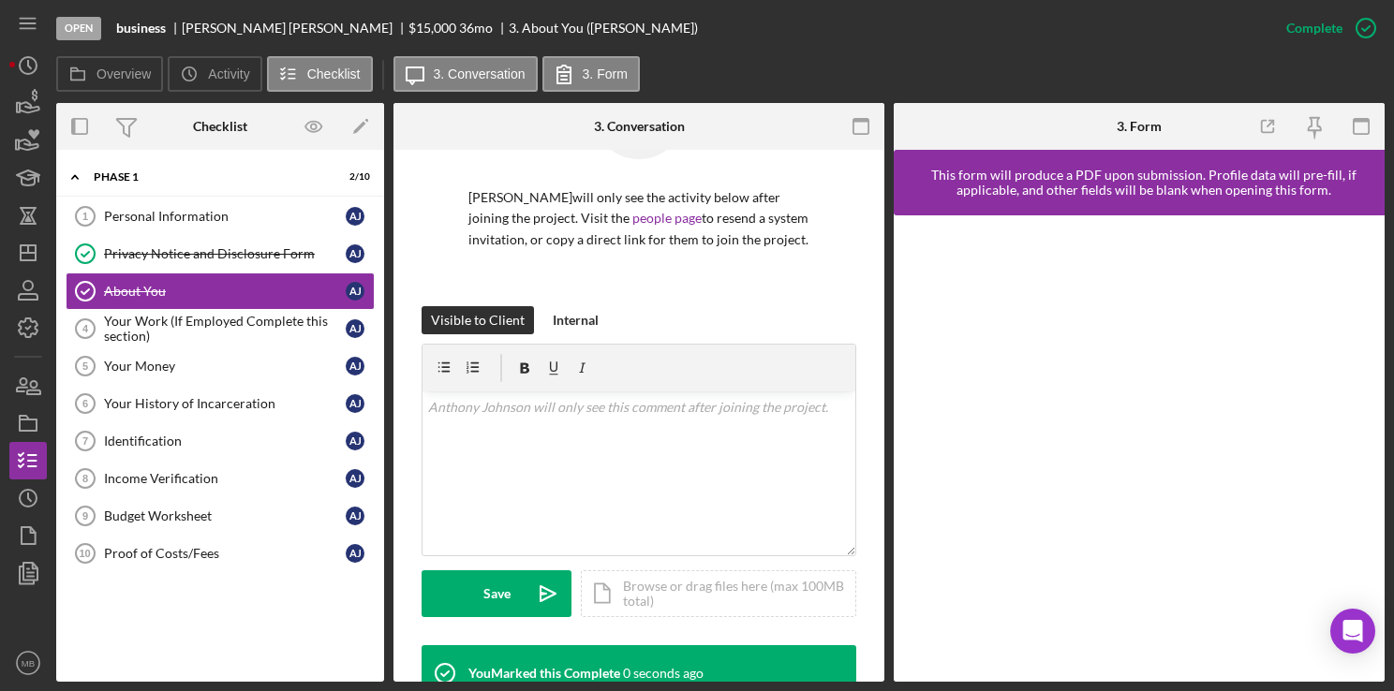
scroll to position [113, 0]
click at [242, 323] on div "Your Work (If Employed Complete this section)" at bounding box center [225, 329] width 242 height 30
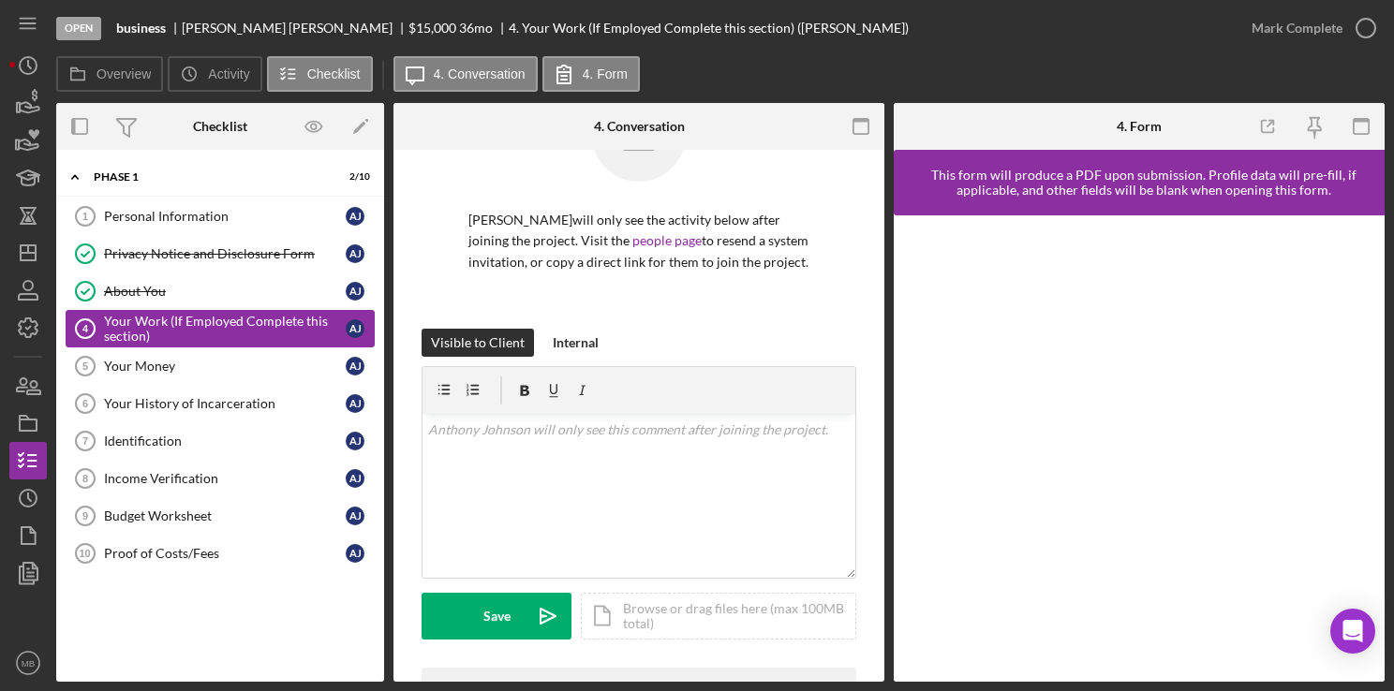
scroll to position [94, 0]
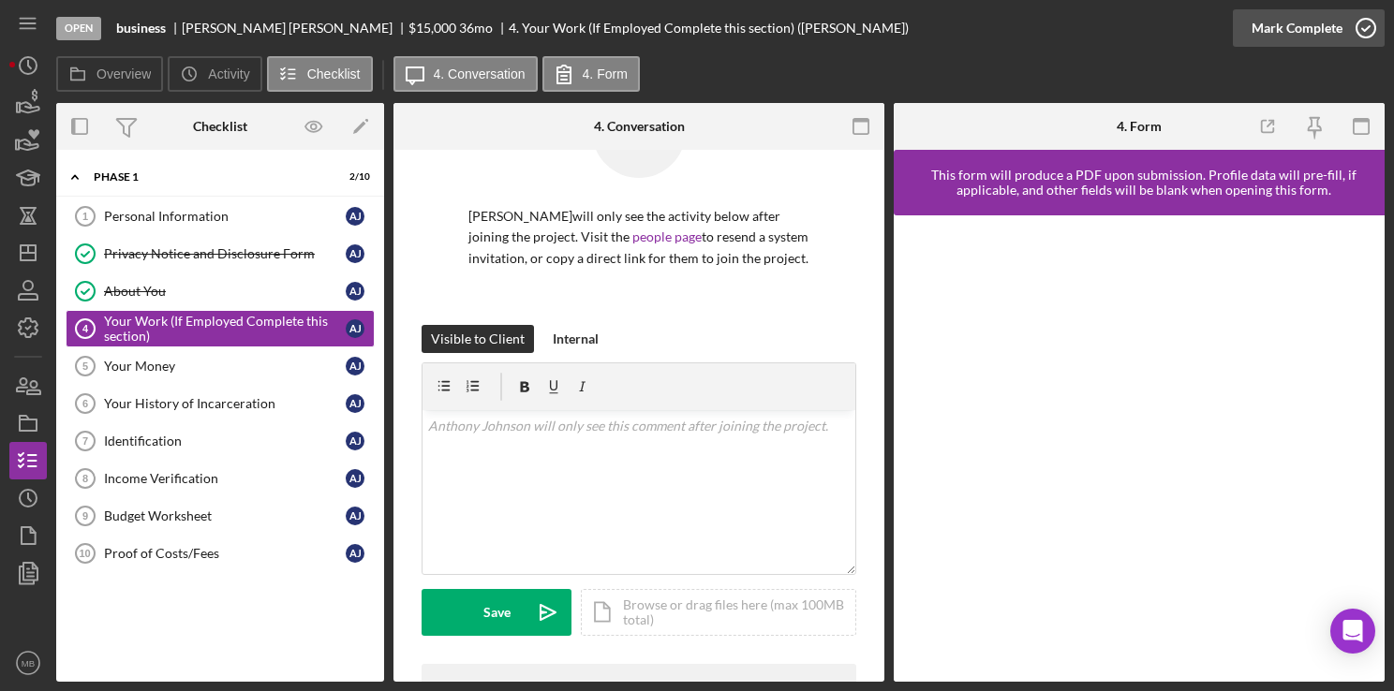
click at [1368, 34] on icon "button" at bounding box center [1365, 28] width 47 height 47
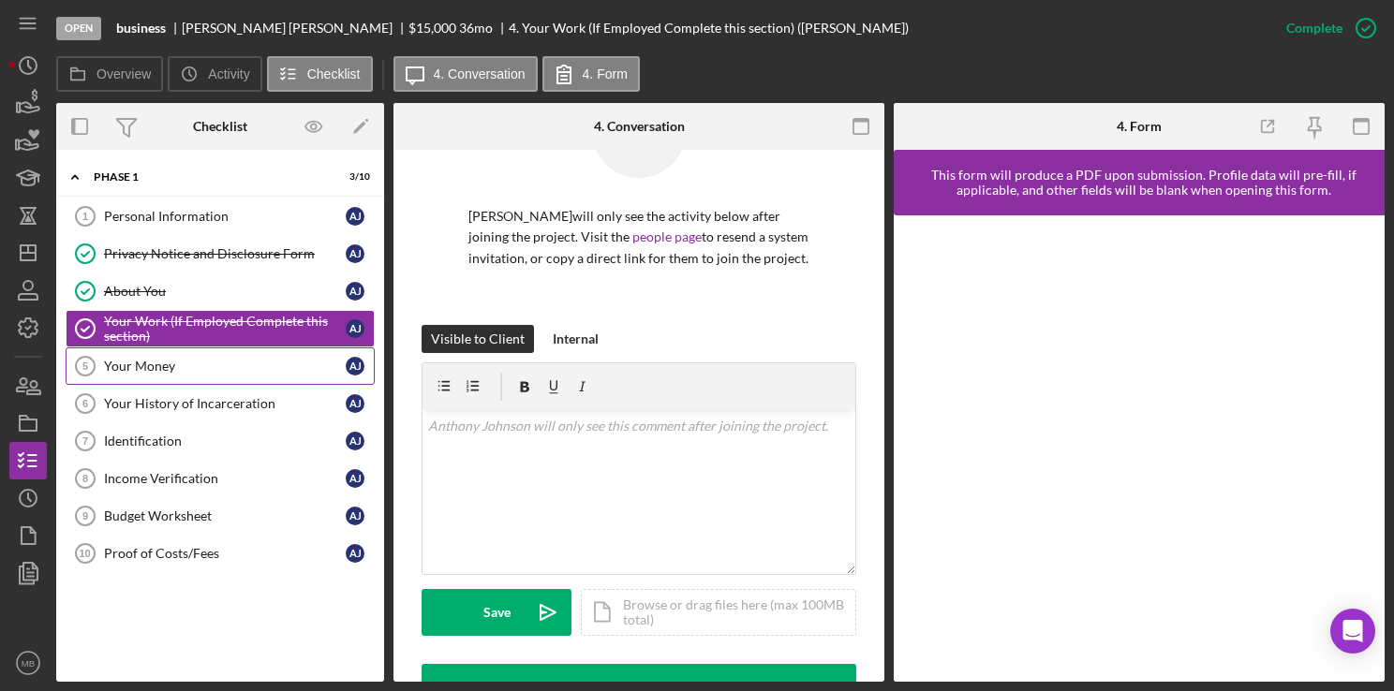
click at [160, 370] on div "Your Money" at bounding box center [225, 366] width 242 height 15
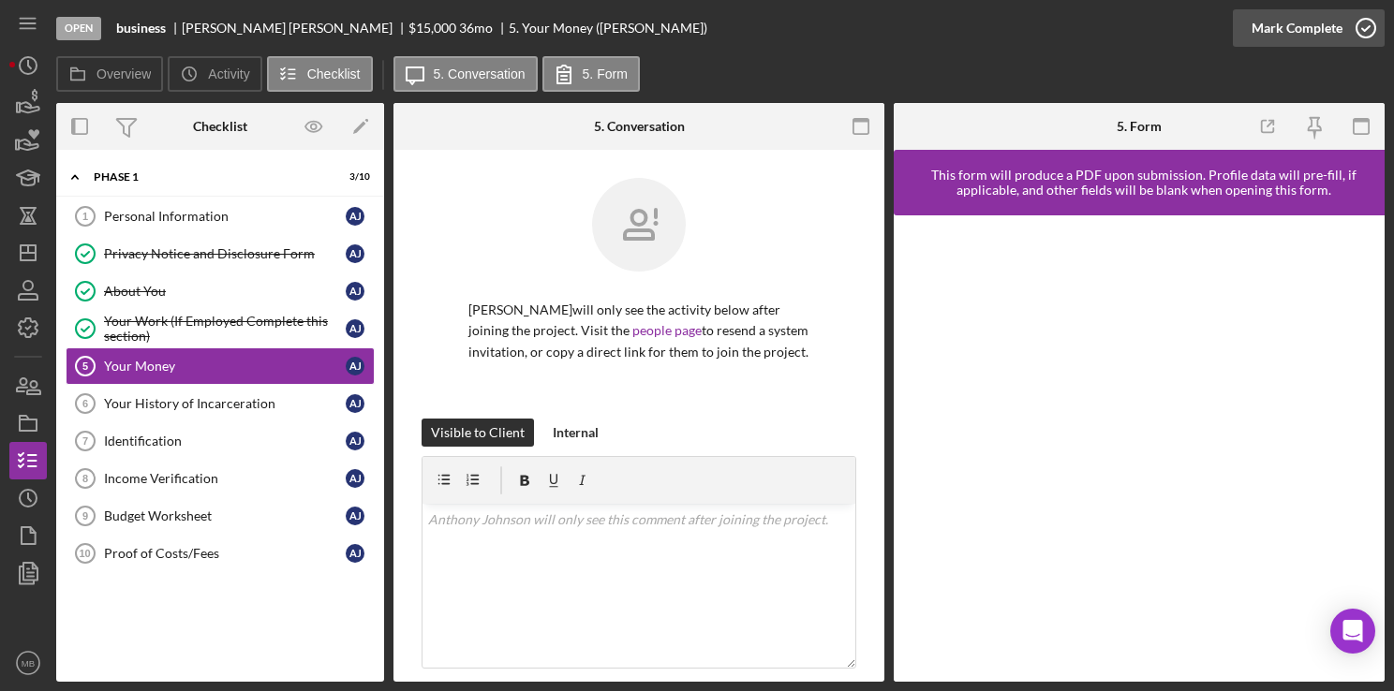
click at [1374, 20] on icon "button" at bounding box center [1365, 28] width 47 height 47
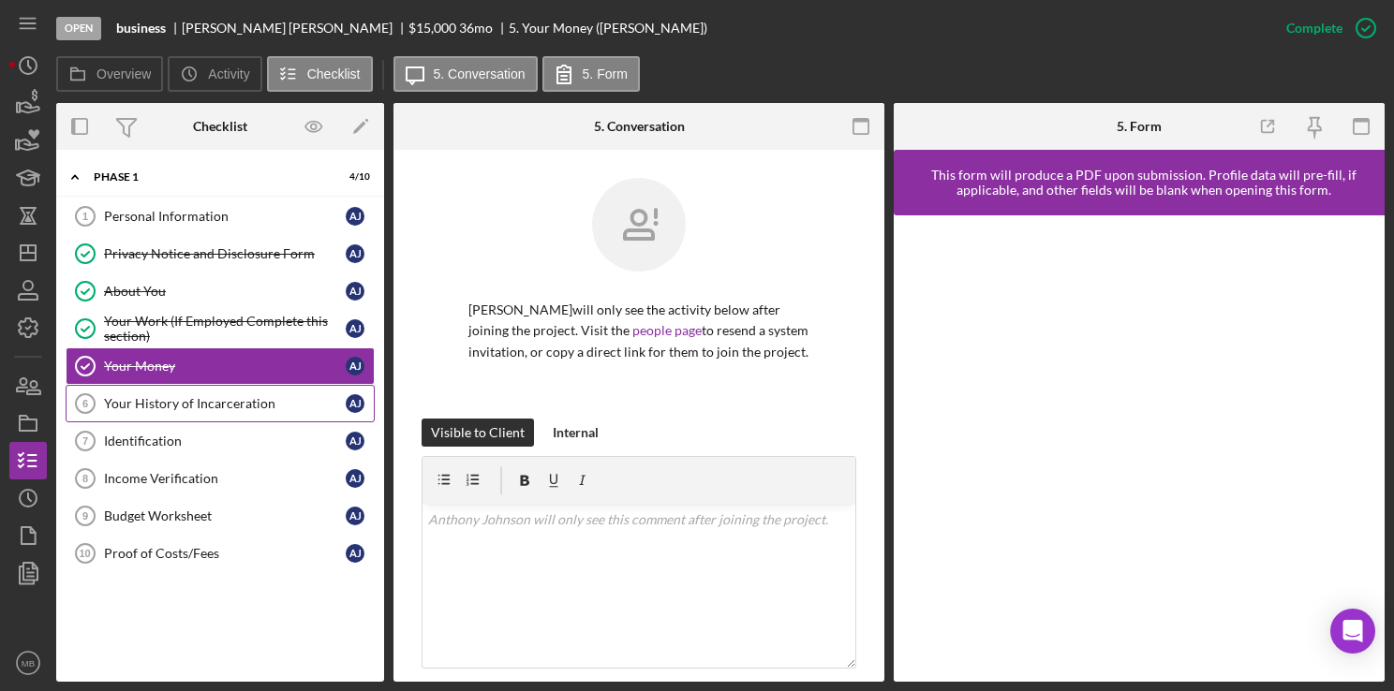
click at [157, 405] on div "Your History of Incarceration" at bounding box center [225, 403] width 242 height 15
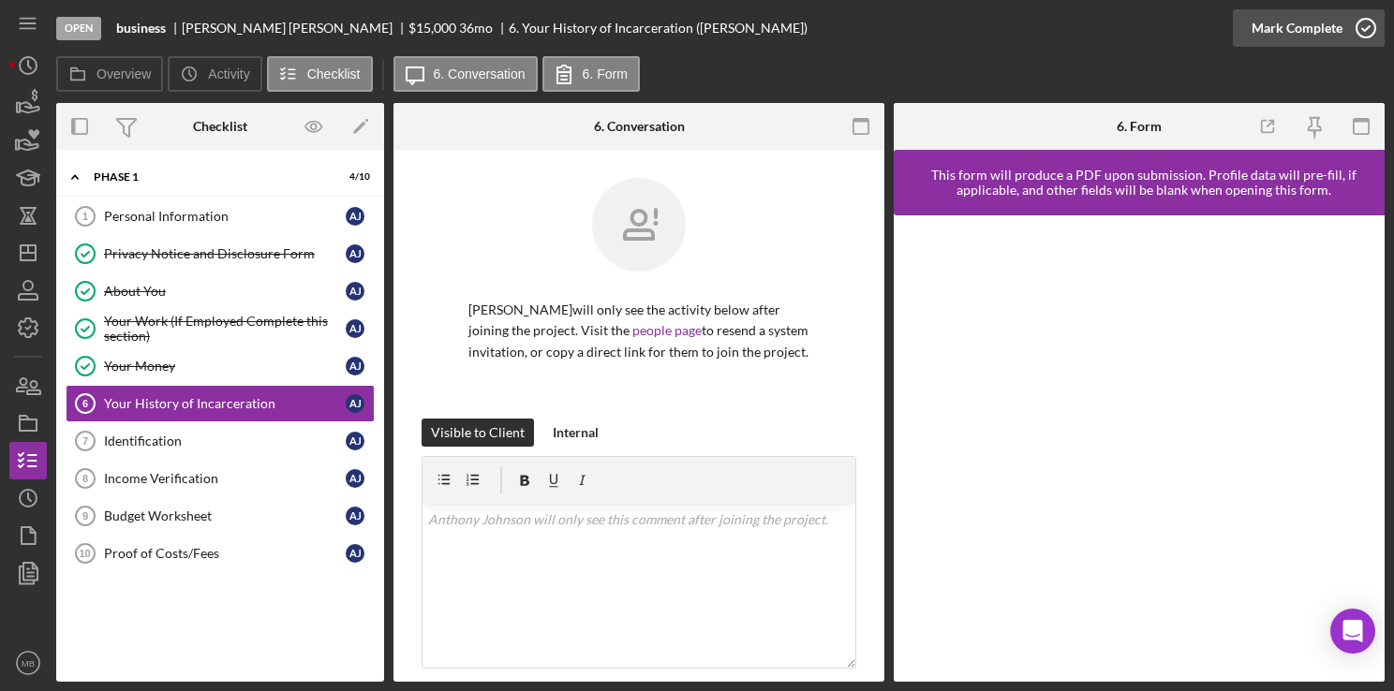
click at [1371, 32] on icon "button" at bounding box center [1365, 28] width 47 height 47
click at [146, 442] on div "Identification" at bounding box center [225, 441] width 242 height 15
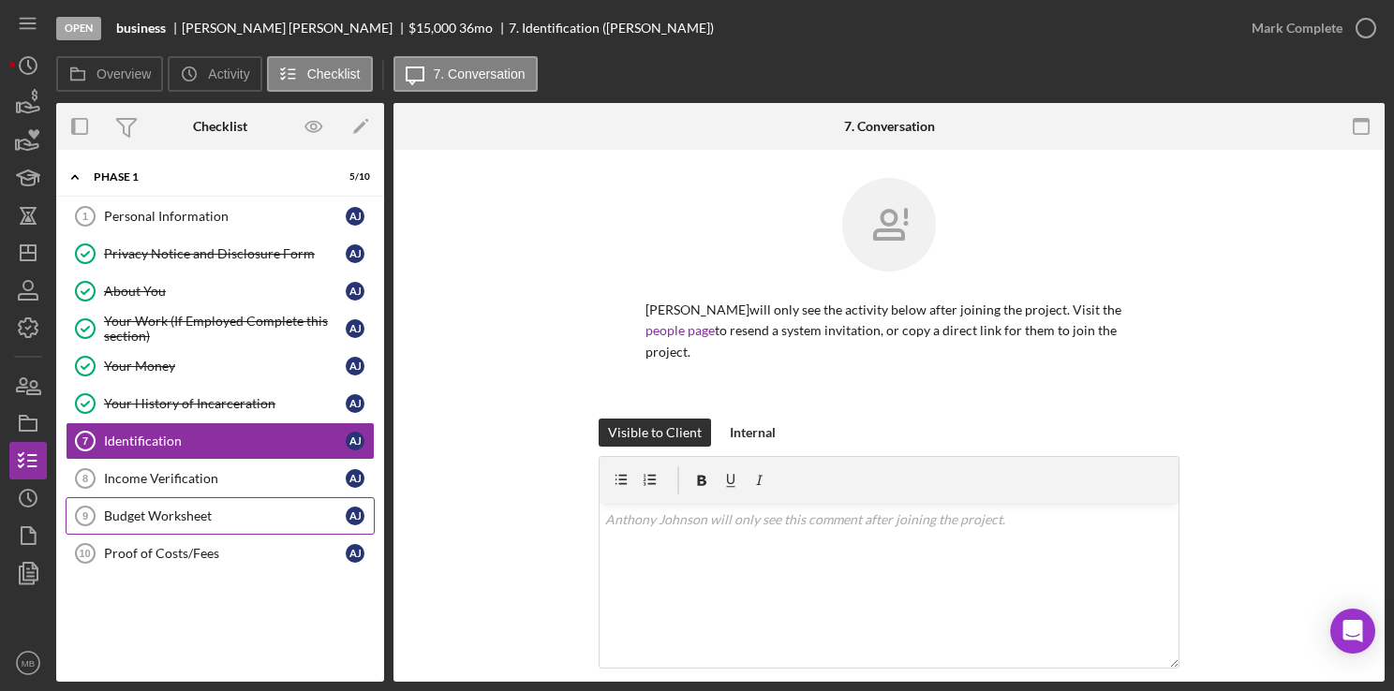
click at [163, 517] on div "Budget Worksheet" at bounding box center [225, 516] width 242 height 15
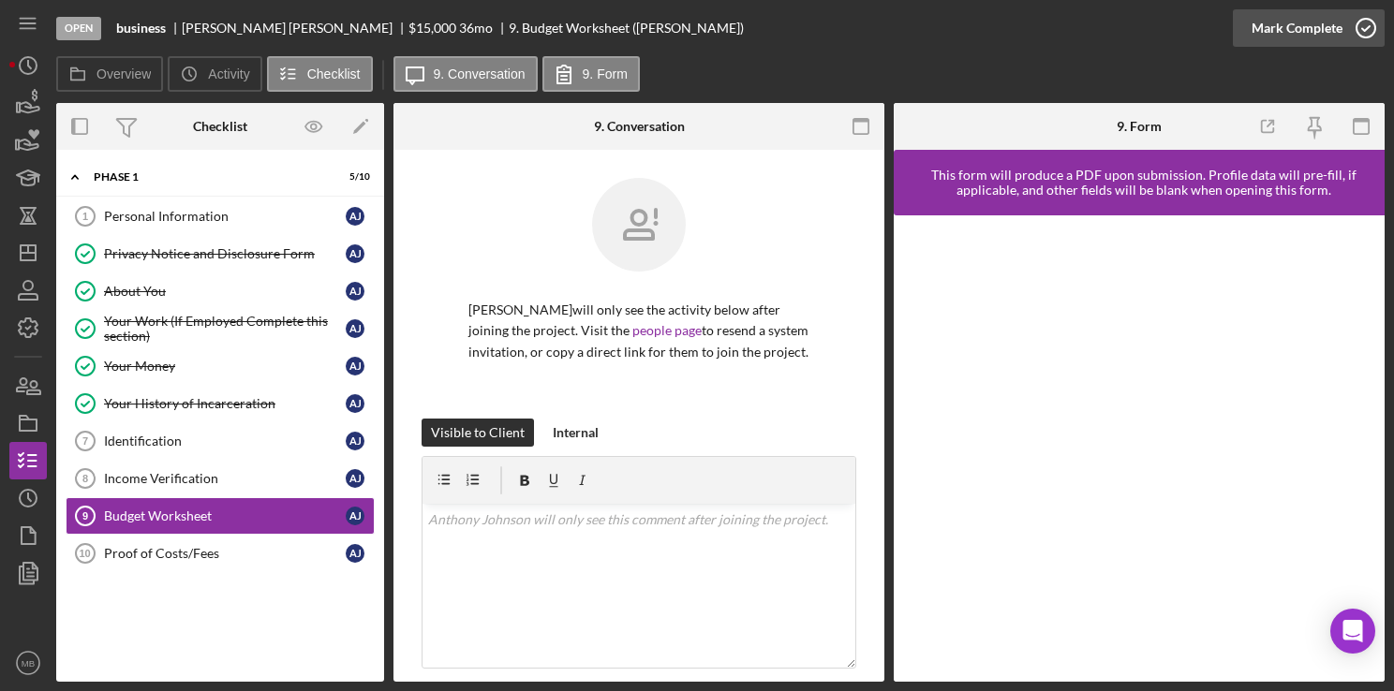
click at [1363, 34] on icon "button" at bounding box center [1365, 28] width 47 height 47
